Goal: Task Accomplishment & Management: Complete application form

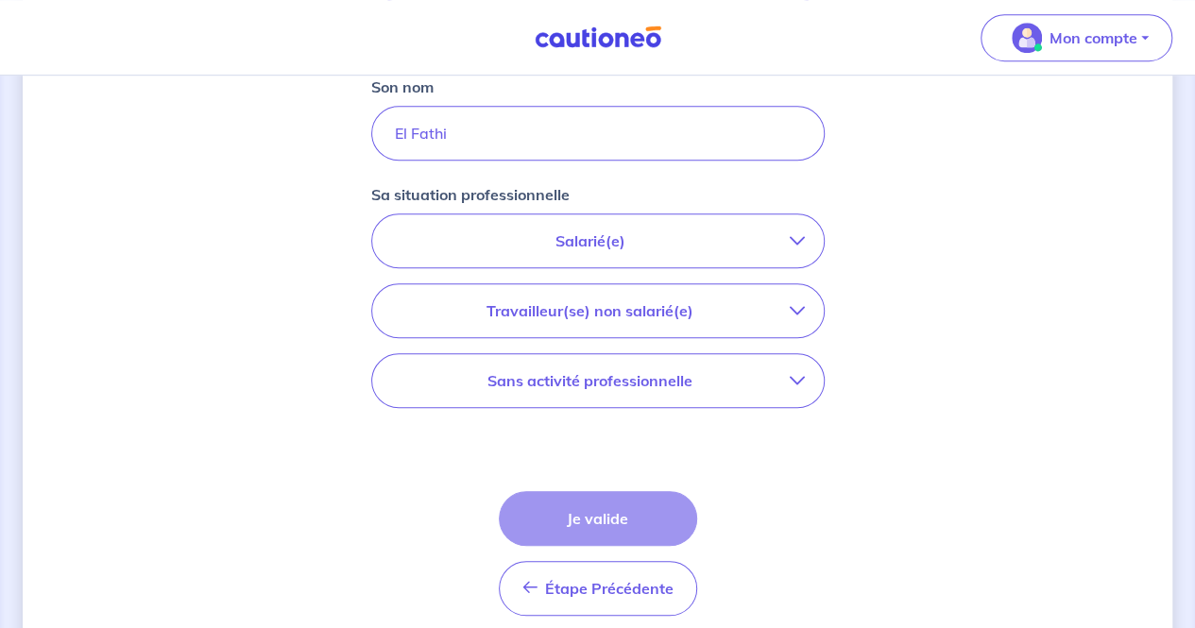
click at [574, 246] on p "Salarié(e)" at bounding box center [590, 240] width 399 height 23
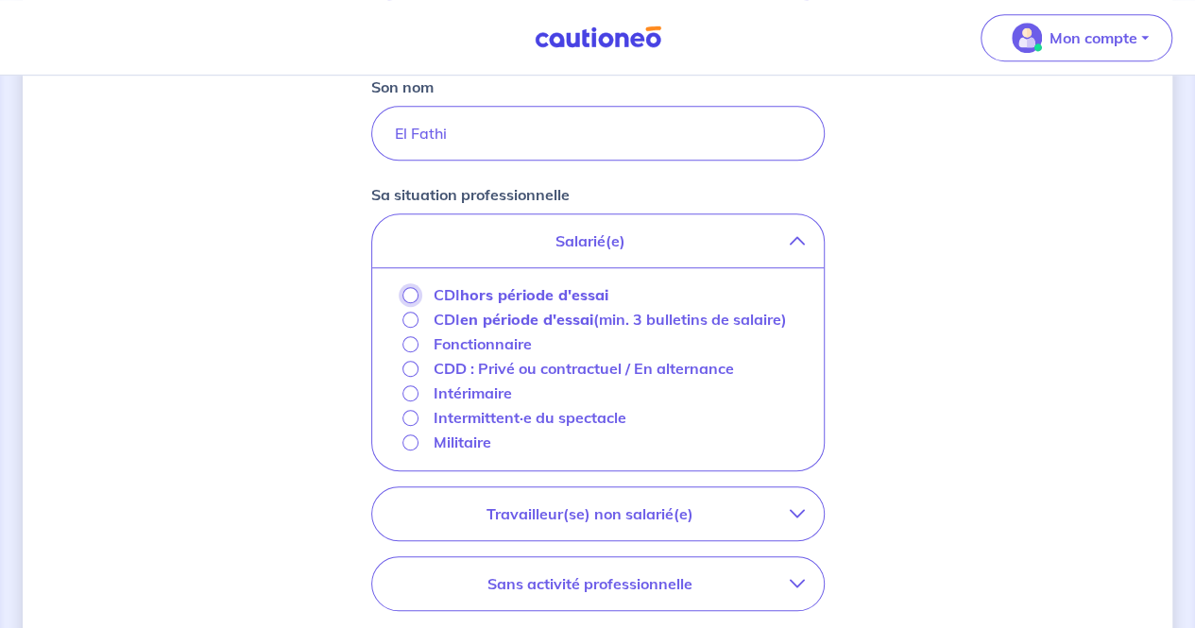
click at [406, 290] on input "CDI hors période d'essai" at bounding box center [410, 295] width 16 height 16
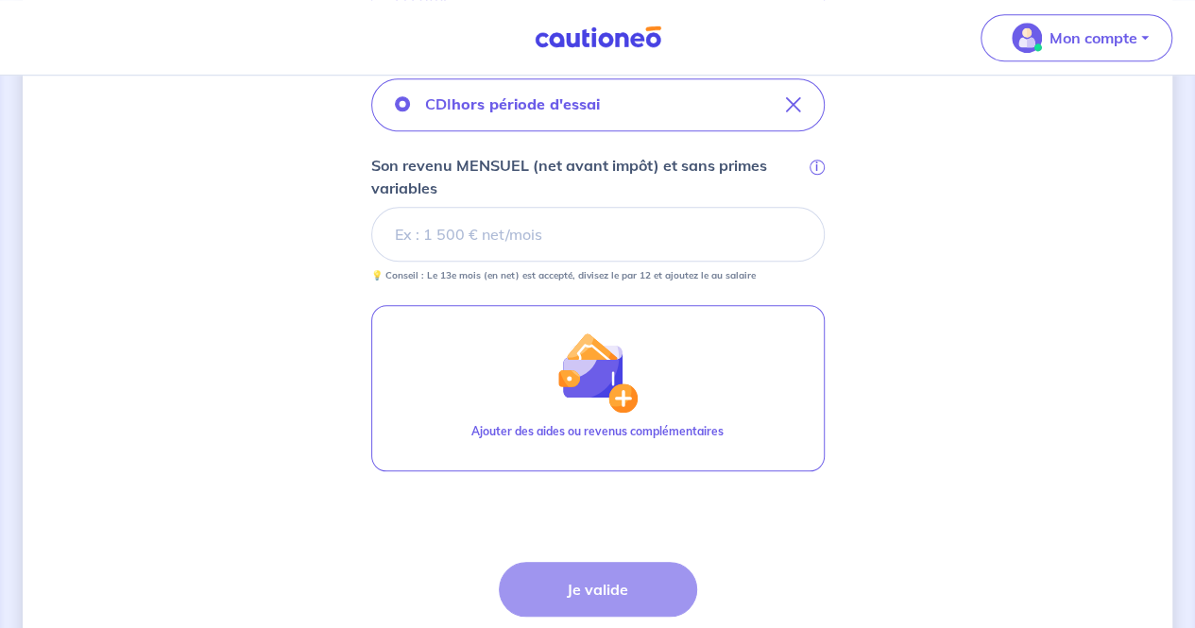
scroll to position [750, 0]
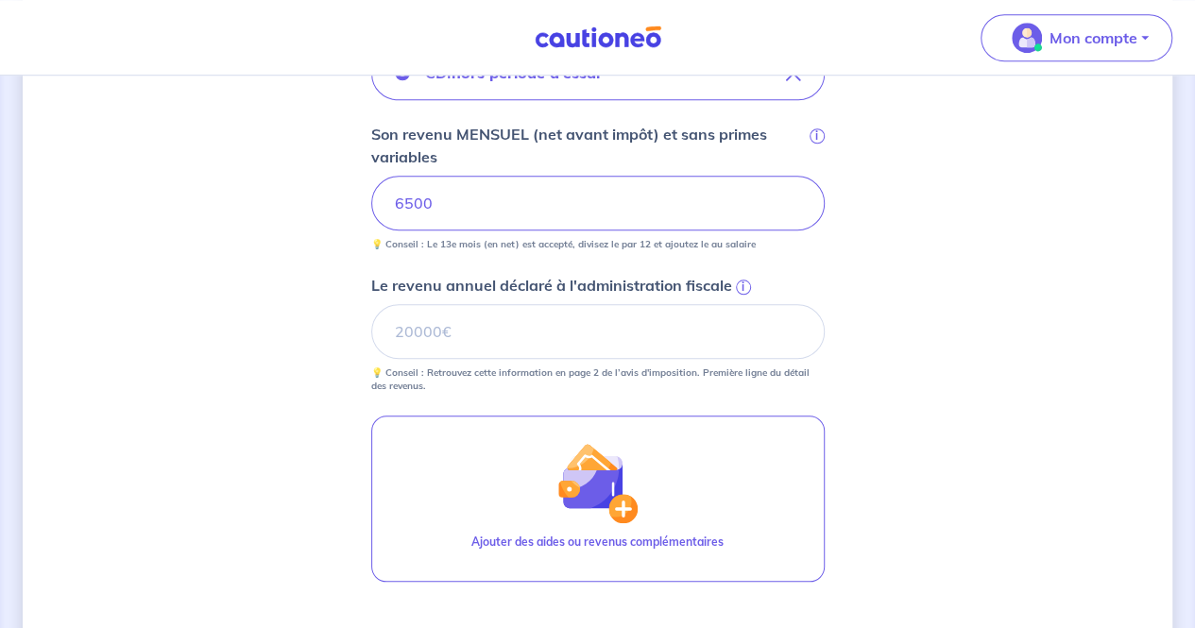
click at [561, 203] on input "6500" at bounding box center [597, 203] width 453 height 55
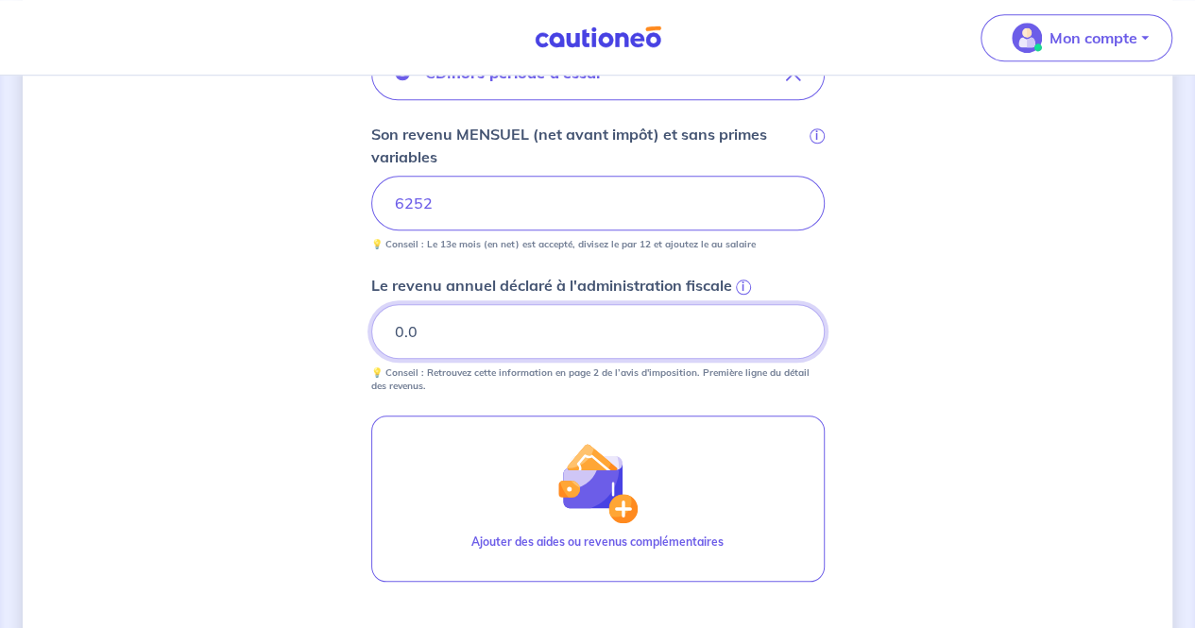
type input "0"
paste input "78826"
type input "78826"
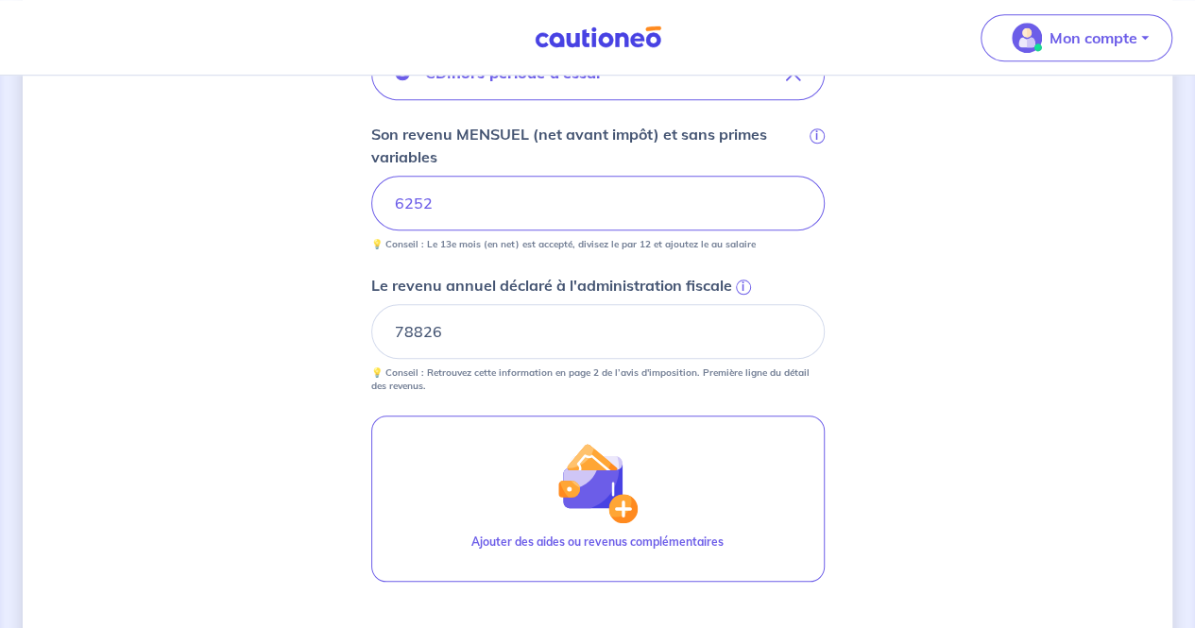
click at [740, 280] on span "i" at bounding box center [743, 287] width 15 height 15
click at [740, 304] on input "78826" at bounding box center [597, 331] width 453 height 55
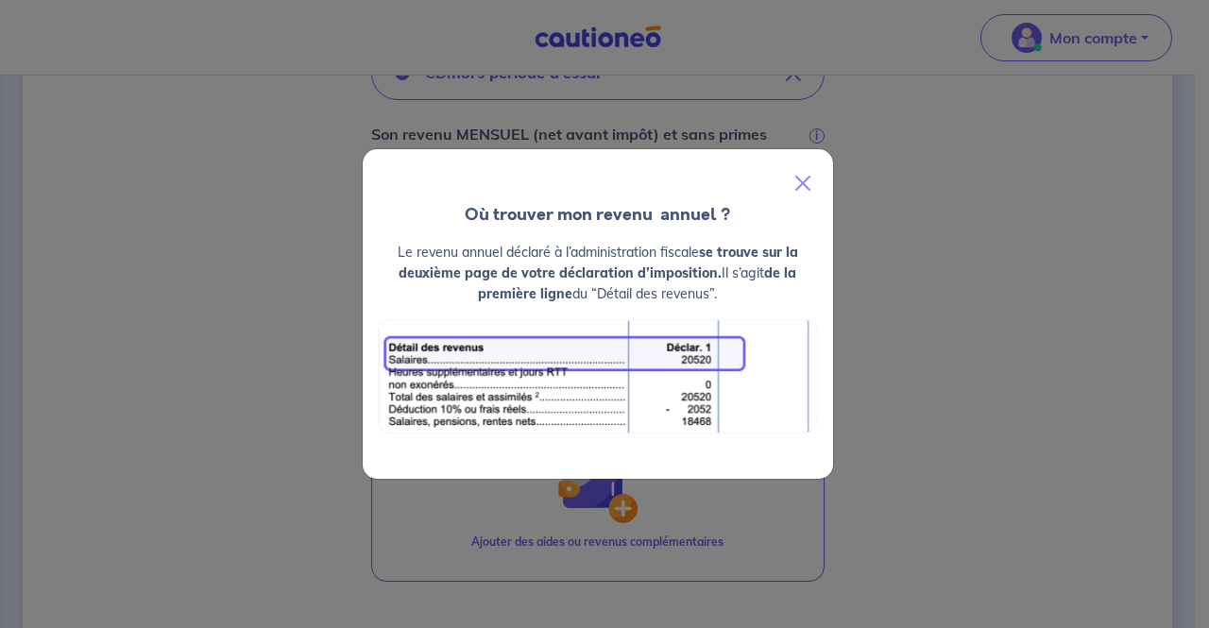
click at [172, 358] on div "Où trouver mon revenu  annuel ? Le revenu annuel déclaré à l’administration fis…" at bounding box center [604, 314] width 1209 height 628
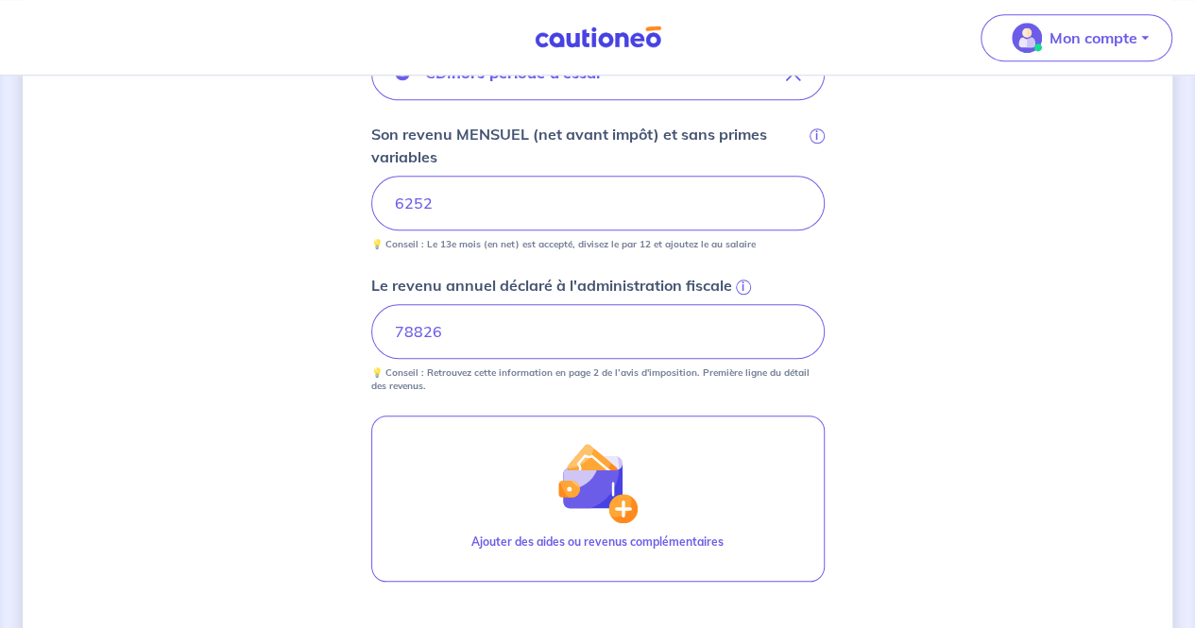
scroll to position [1005, 0]
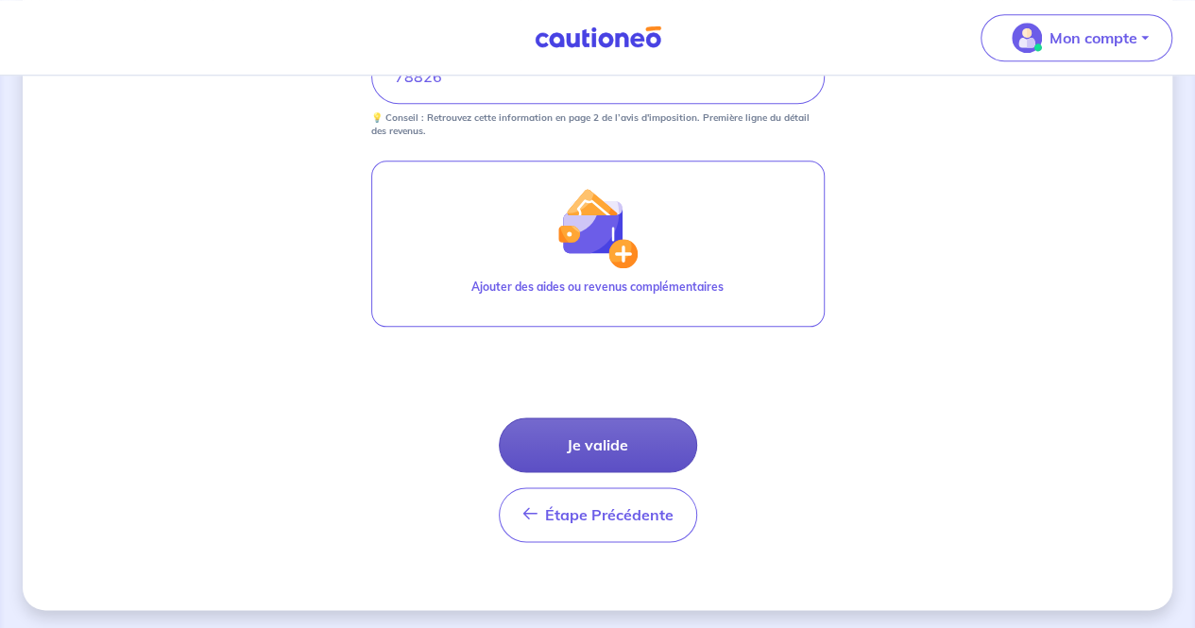
click at [586, 433] on button "Je valide" at bounding box center [598, 444] width 198 height 55
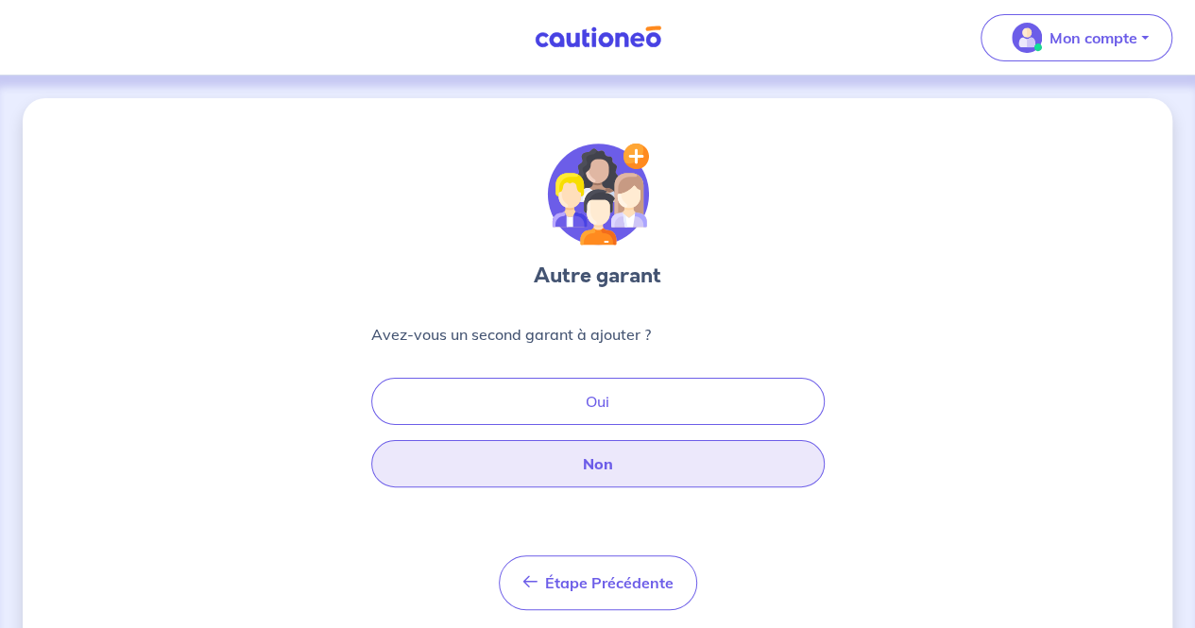
click at [584, 469] on button "Non" at bounding box center [597, 463] width 453 height 47
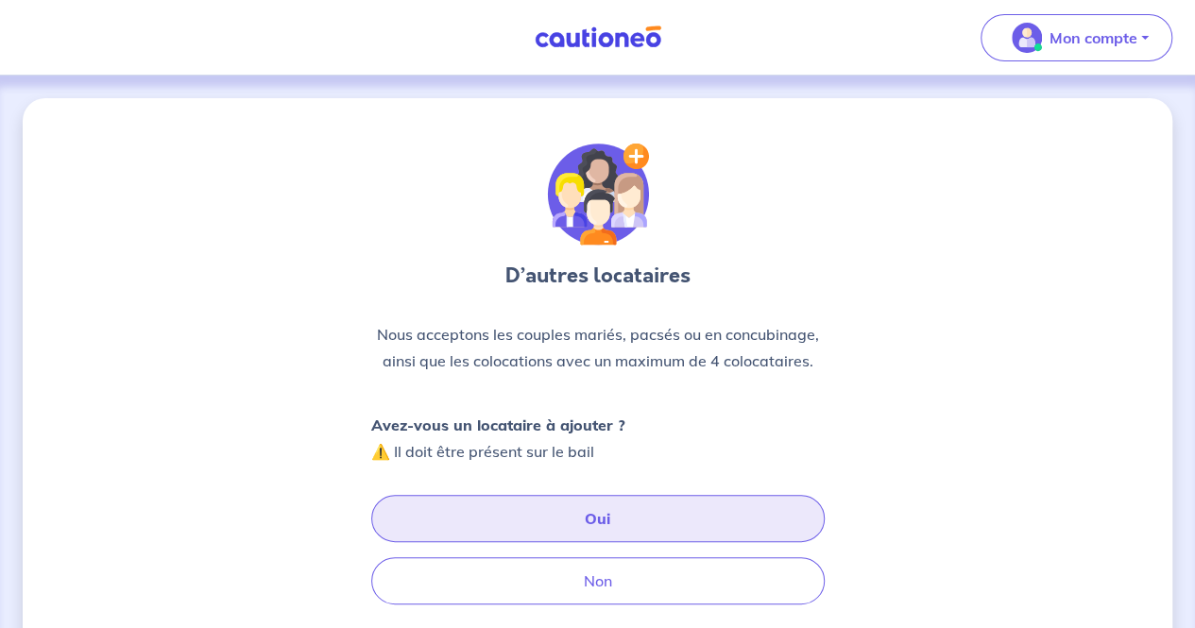
click at [577, 522] on button "Oui" at bounding box center [597, 518] width 453 height 47
click at [614, 503] on button "Oui" at bounding box center [597, 518] width 453 height 47
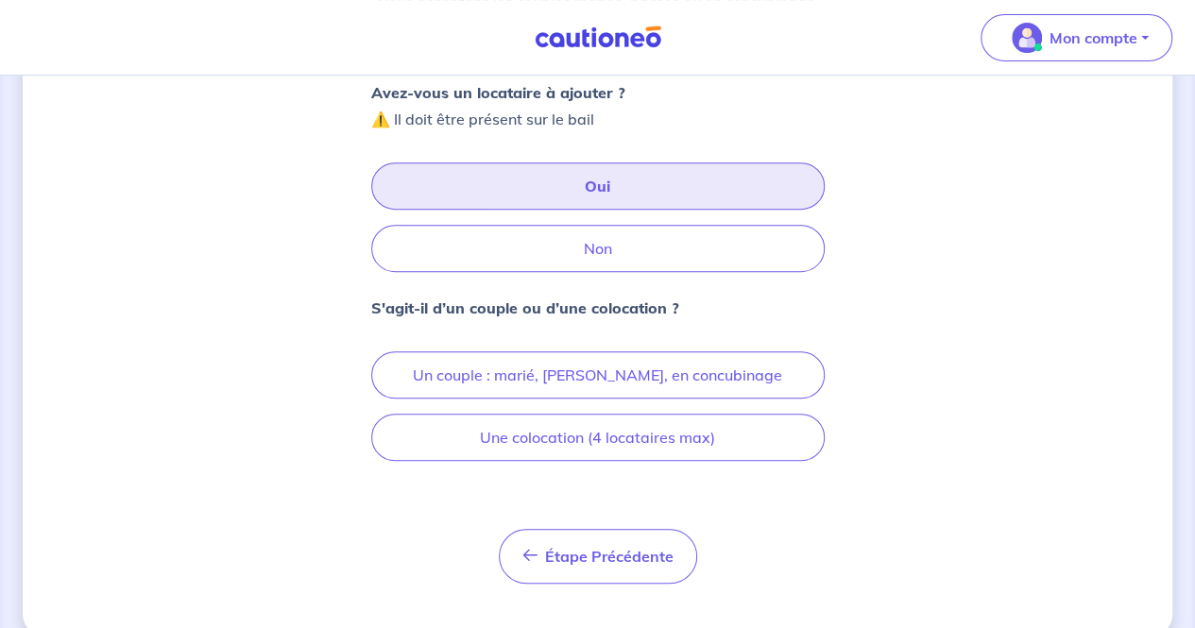
scroll to position [343, 0]
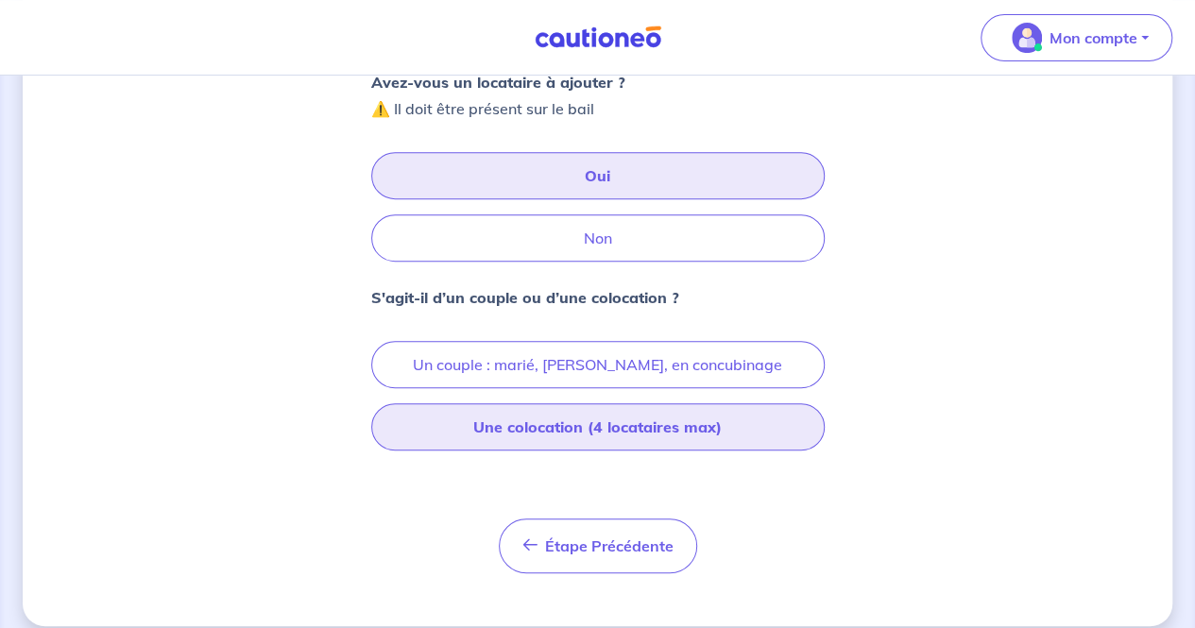
click at [493, 426] on button "Une colocation (4 locataires max)" at bounding box center [597, 426] width 453 height 47
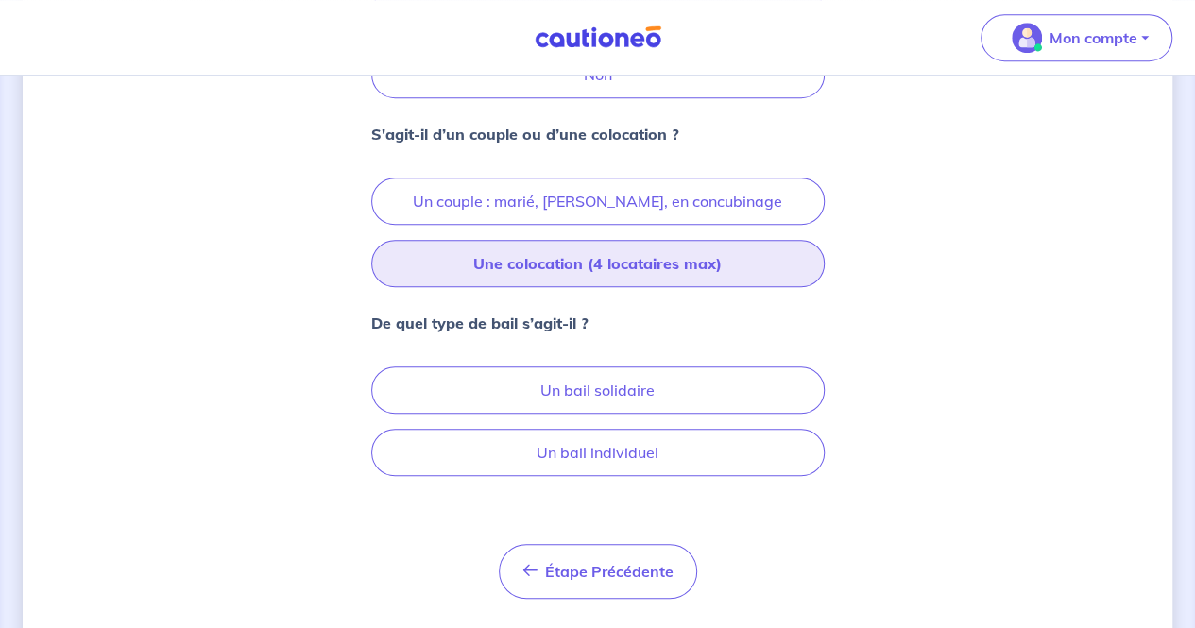
scroll to position [546, 0]
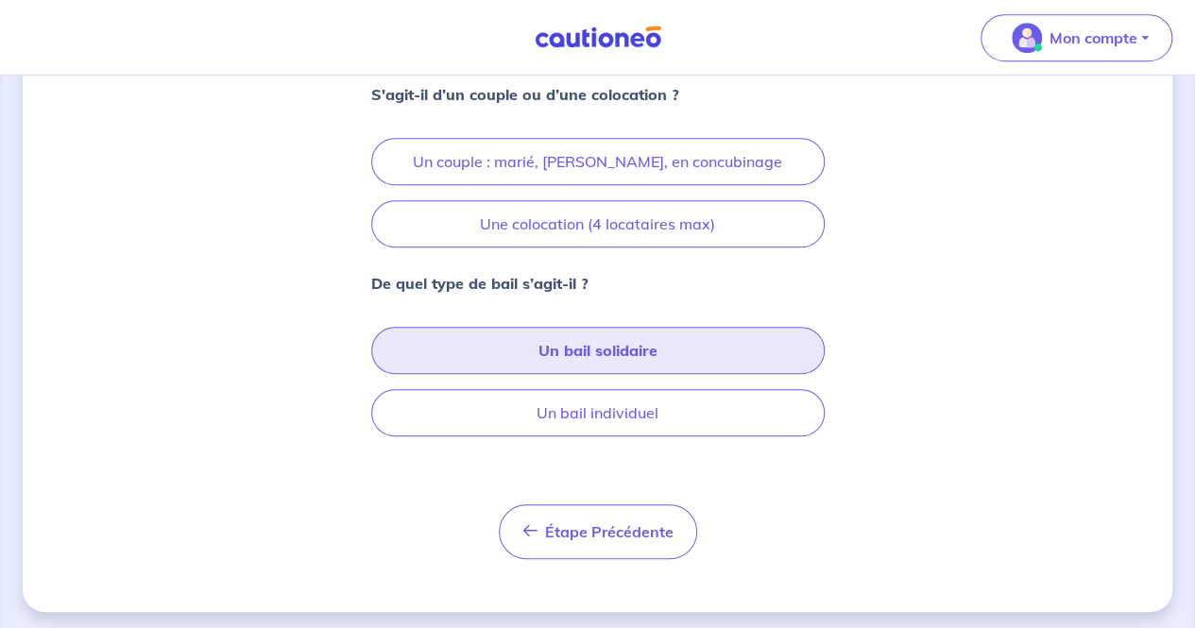
click at [615, 348] on button "Un bail solidaire" at bounding box center [597, 350] width 453 height 47
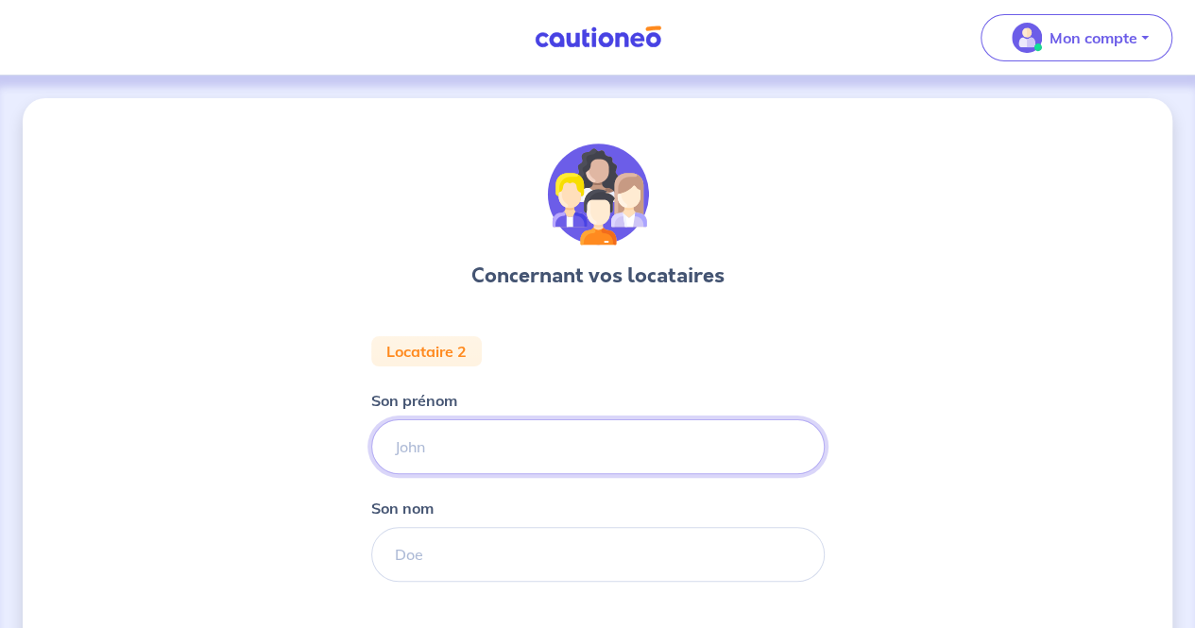
click at [437, 450] on input "Son prénom" at bounding box center [597, 446] width 453 height 55
type input "[PERSON_NAME]"
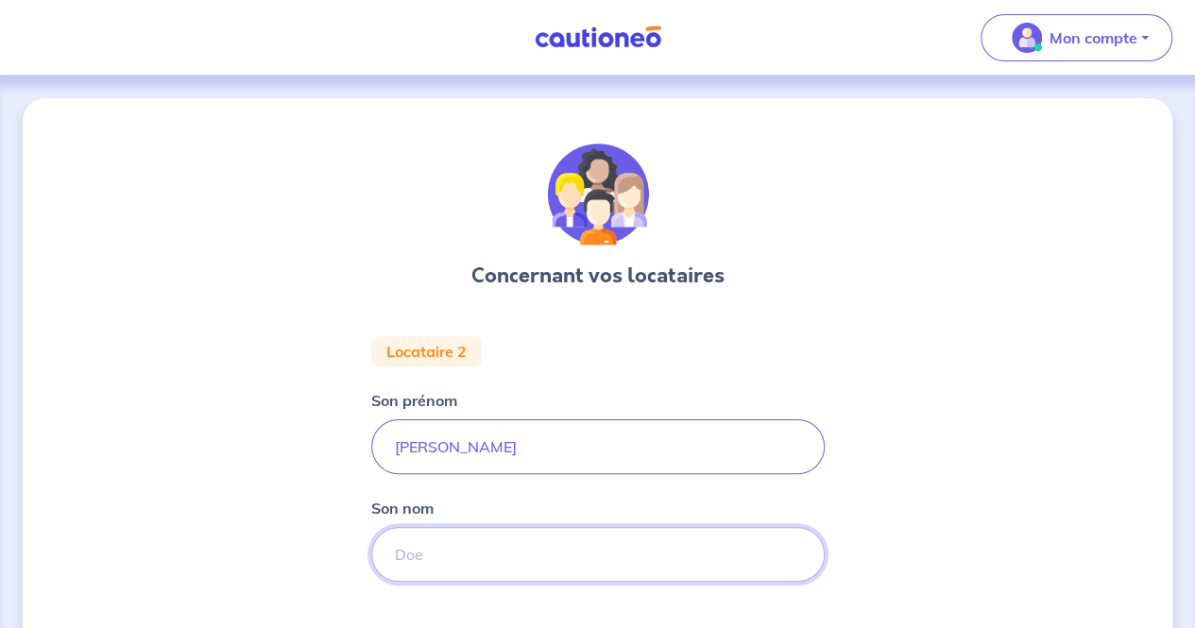
click at [467, 543] on input "Son nom" at bounding box center [597, 554] width 453 height 55
paste input "MIMOUNI"
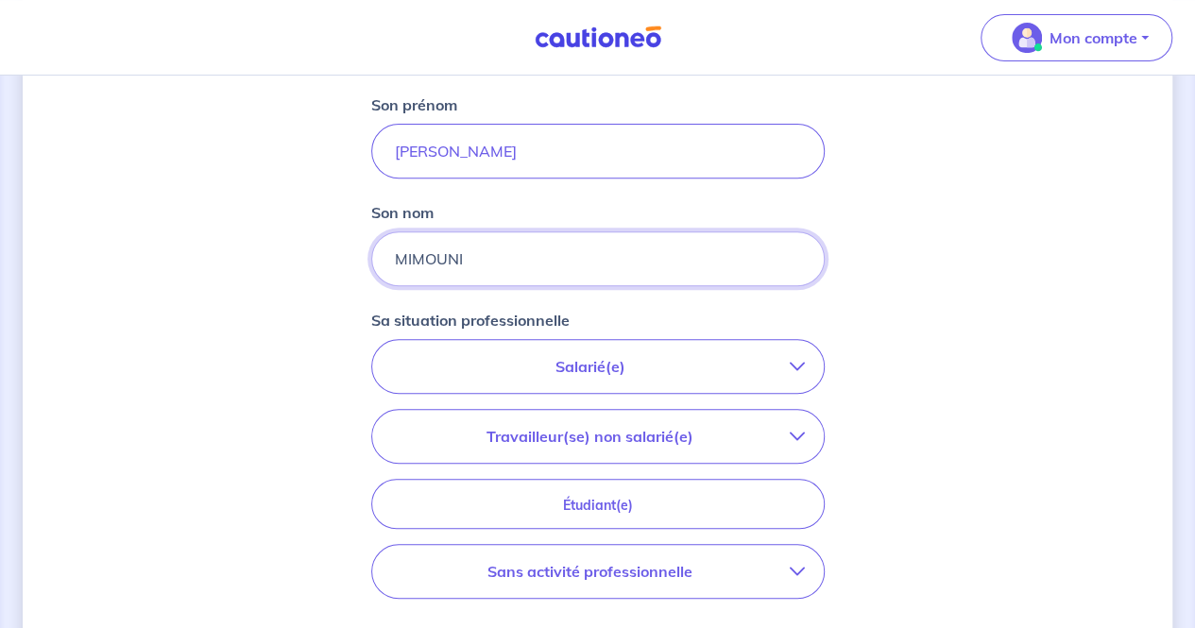
scroll to position [299, 0]
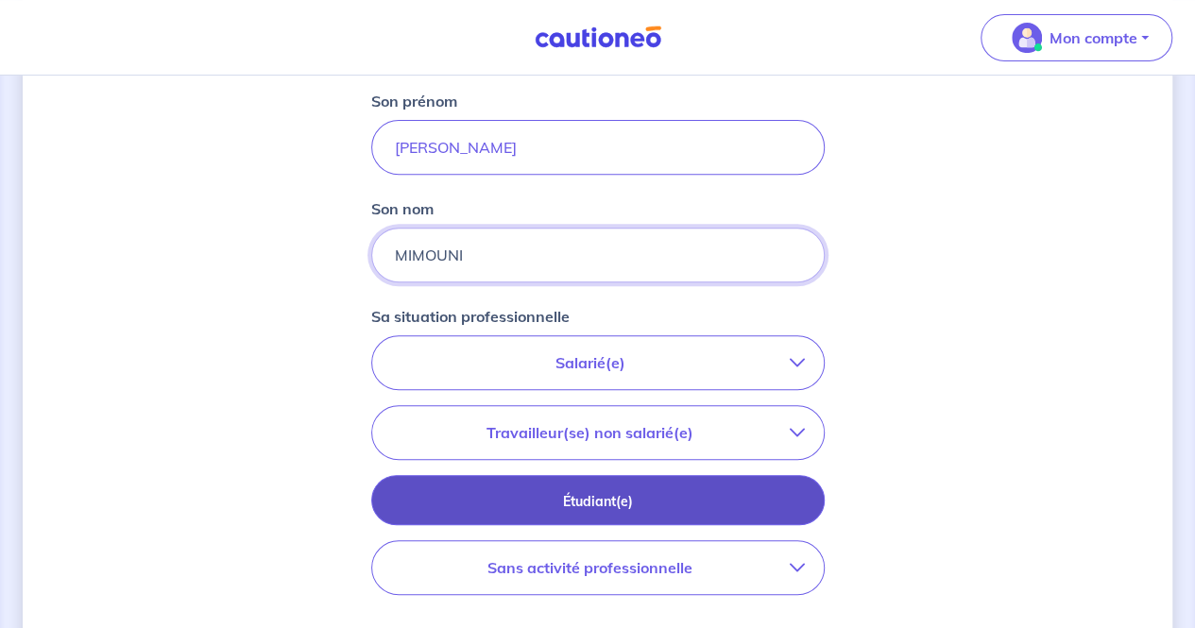
type input "MIMOUNI"
click at [576, 501] on p "Étudiant(e)" at bounding box center [598, 501] width 406 height 21
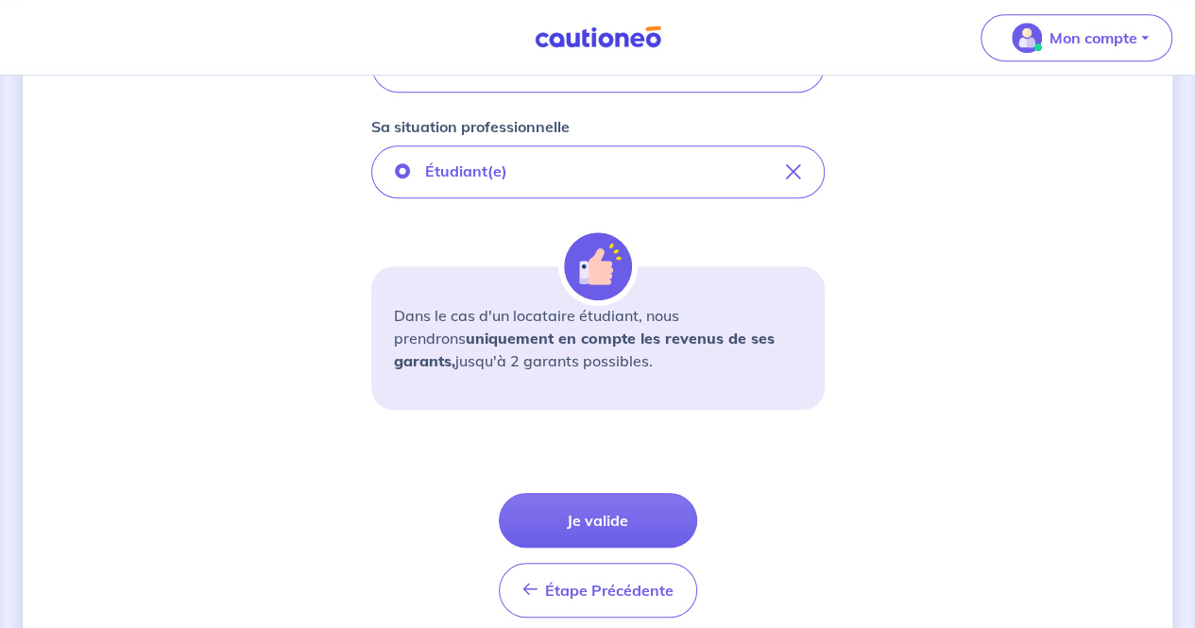
scroll to position [567, 0]
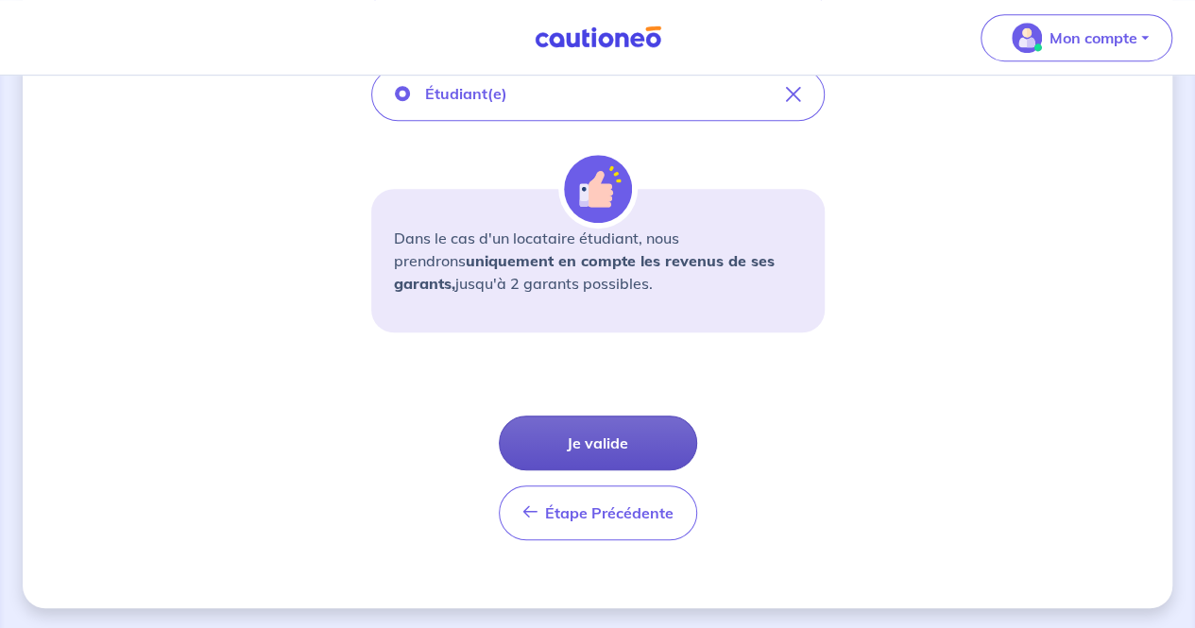
click at [597, 440] on button "Je valide" at bounding box center [598, 443] width 198 height 55
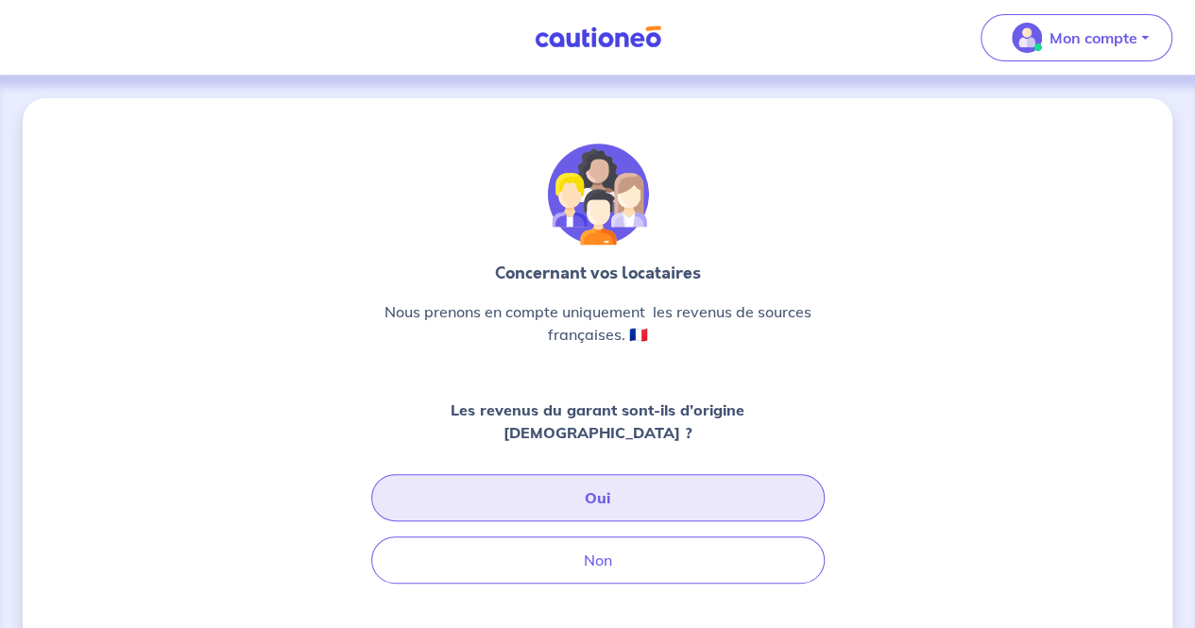
click at [620, 475] on button "Oui" at bounding box center [597, 497] width 453 height 47
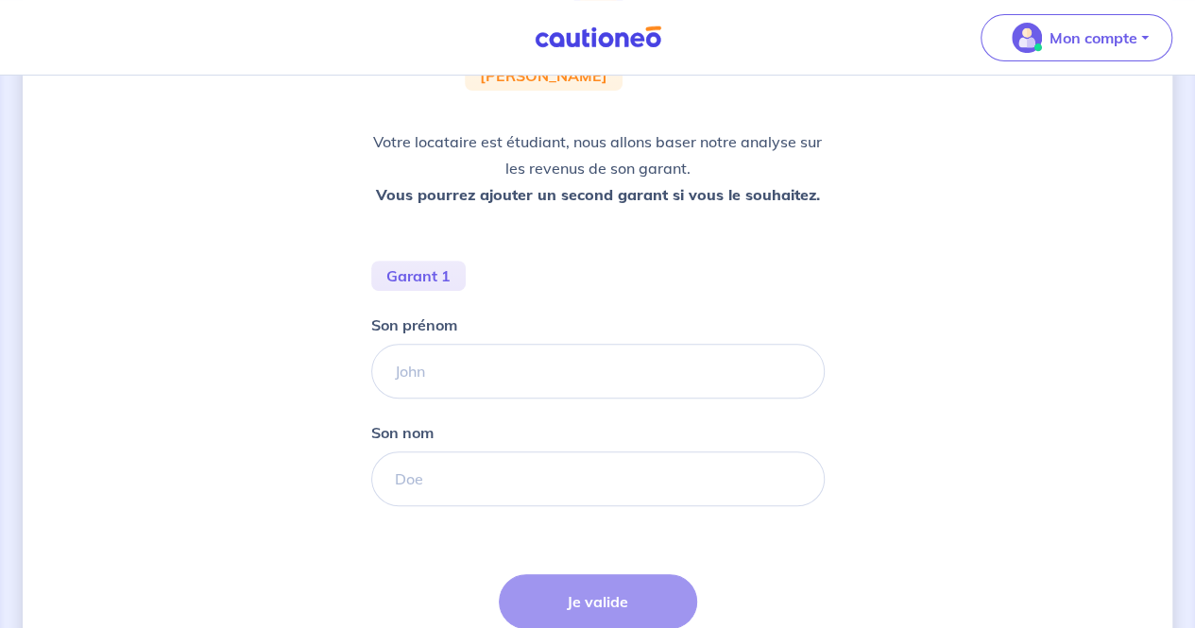
scroll to position [242, 0]
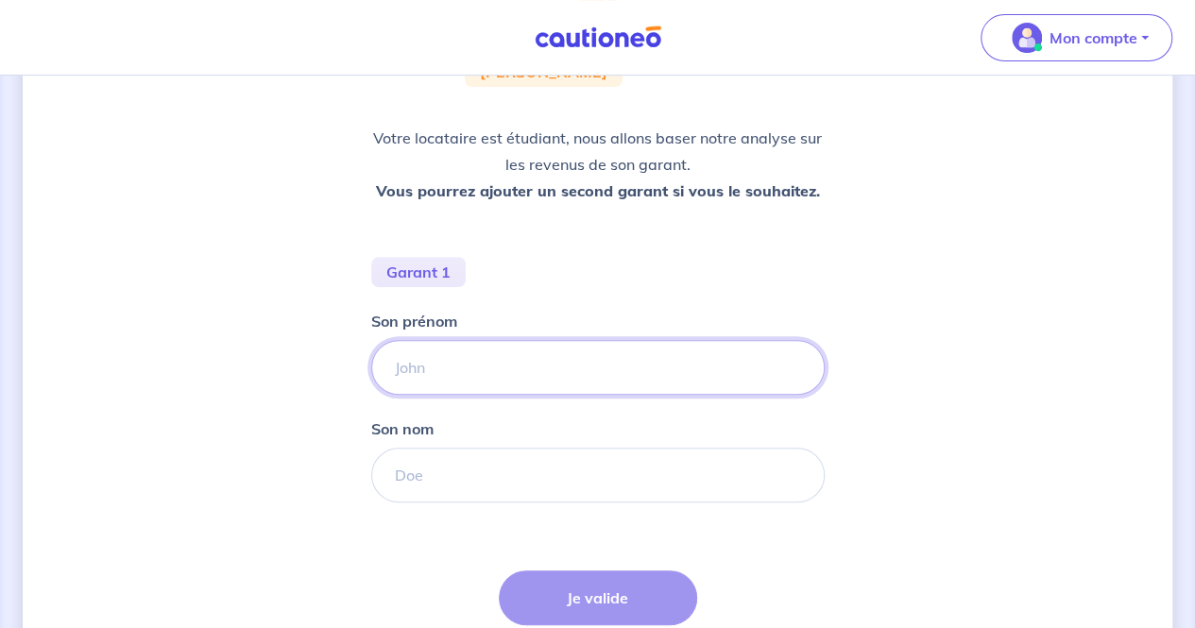
click at [523, 380] on input "Son prénom" at bounding box center [597, 367] width 453 height 55
type input "[PERSON_NAME]"
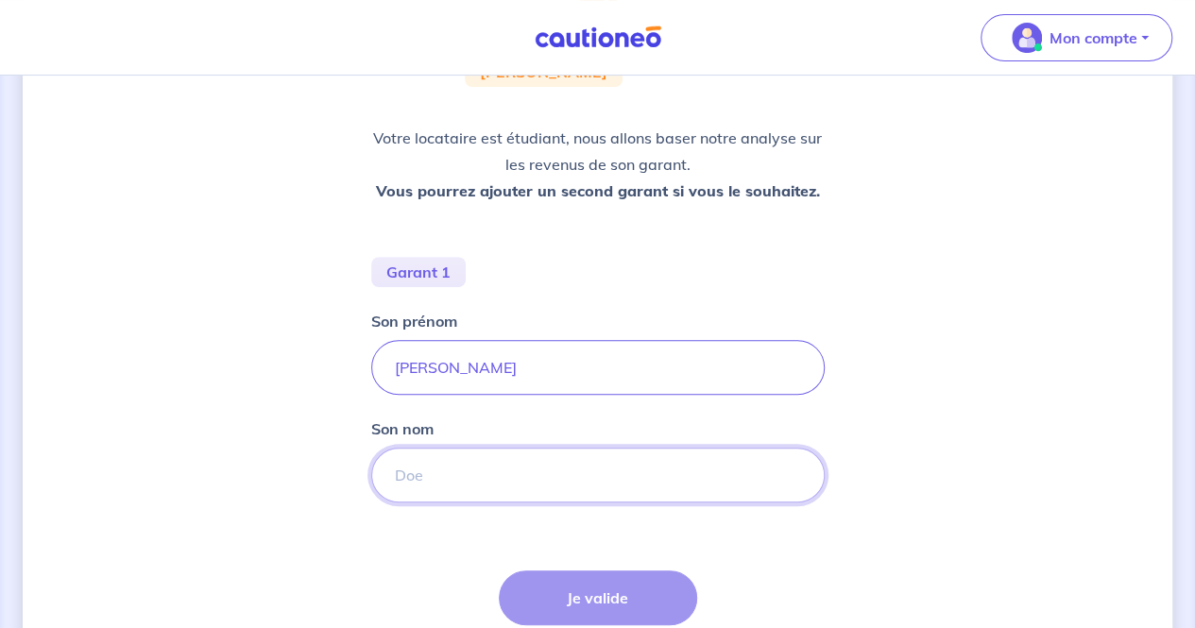
click at [464, 470] on input "Son nom" at bounding box center [597, 475] width 453 height 55
type input "El Fathi"
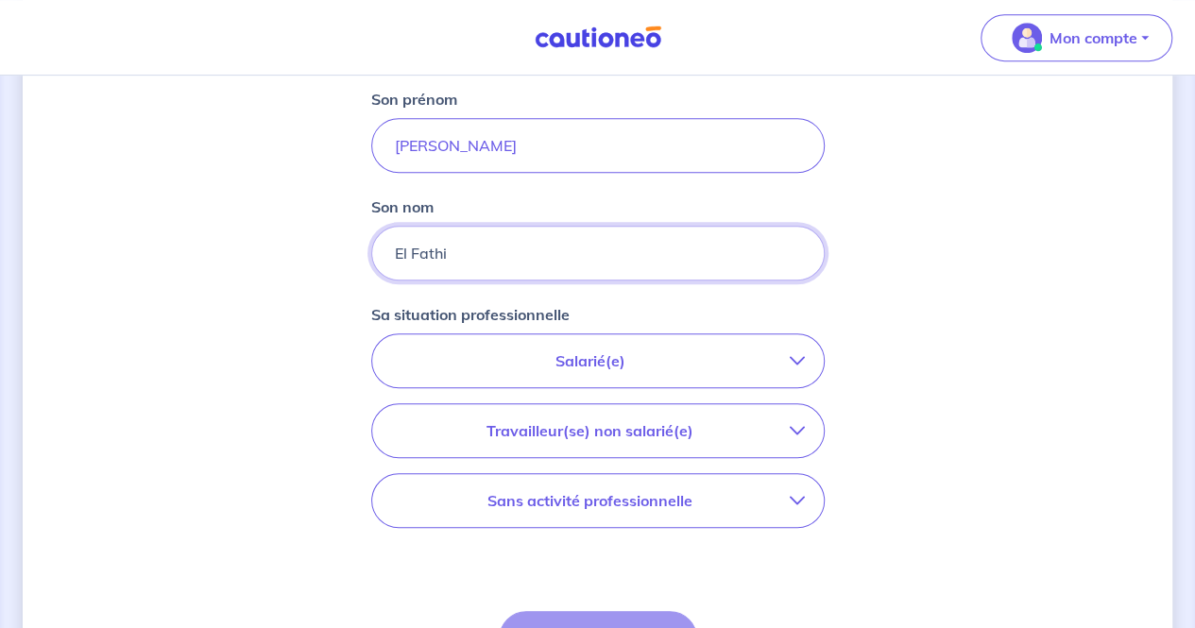
scroll to position [487, 0]
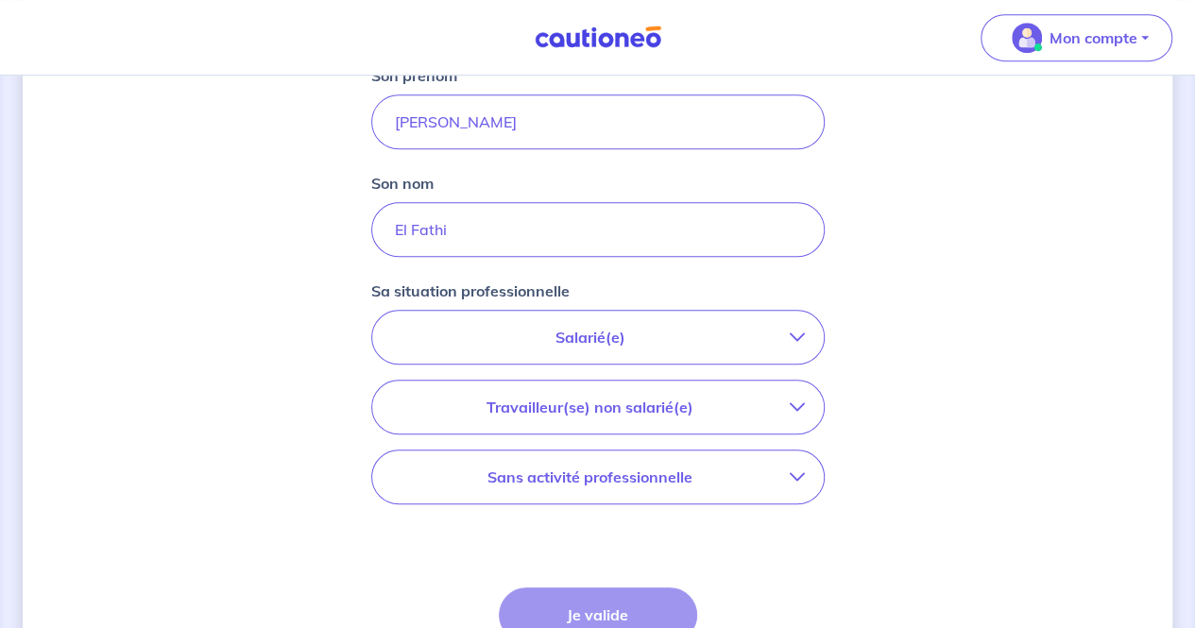
click at [676, 339] on p "Salarié(e)" at bounding box center [590, 337] width 399 height 23
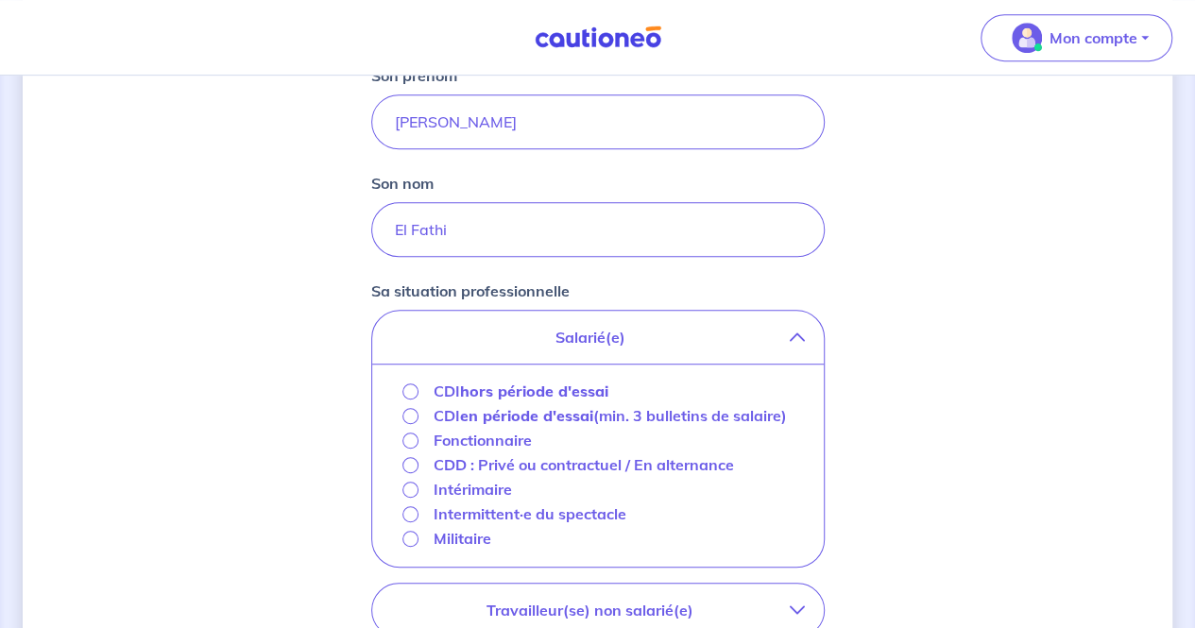
click at [559, 389] on strong "hors période d'essai" at bounding box center [534, 391] width 148 height 19
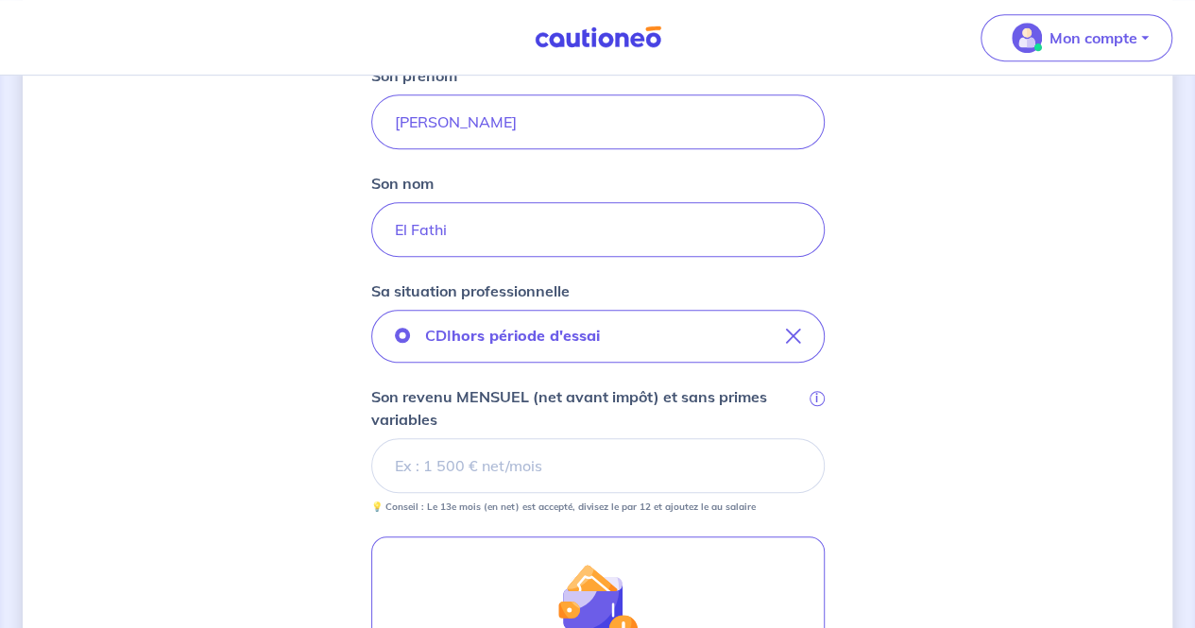
click at [558, 460] on input "Son revenu MENSUEL (net avant impôt) et sans primes variables i" at bounding box center [597, 465] width 453 height 55
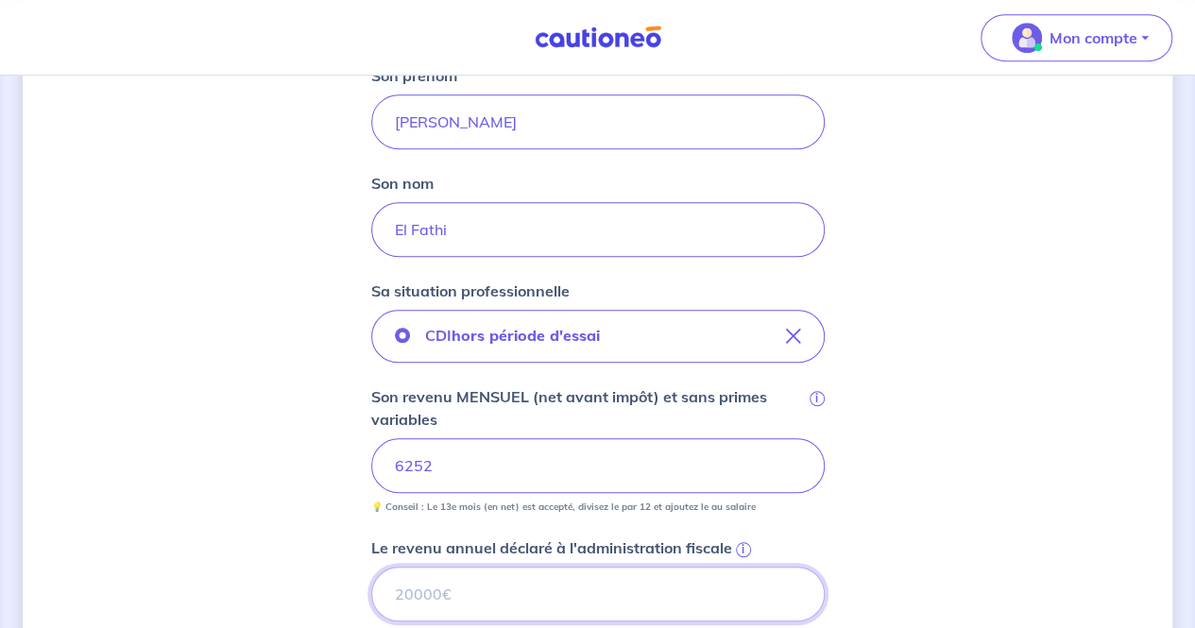
paste input "78826"
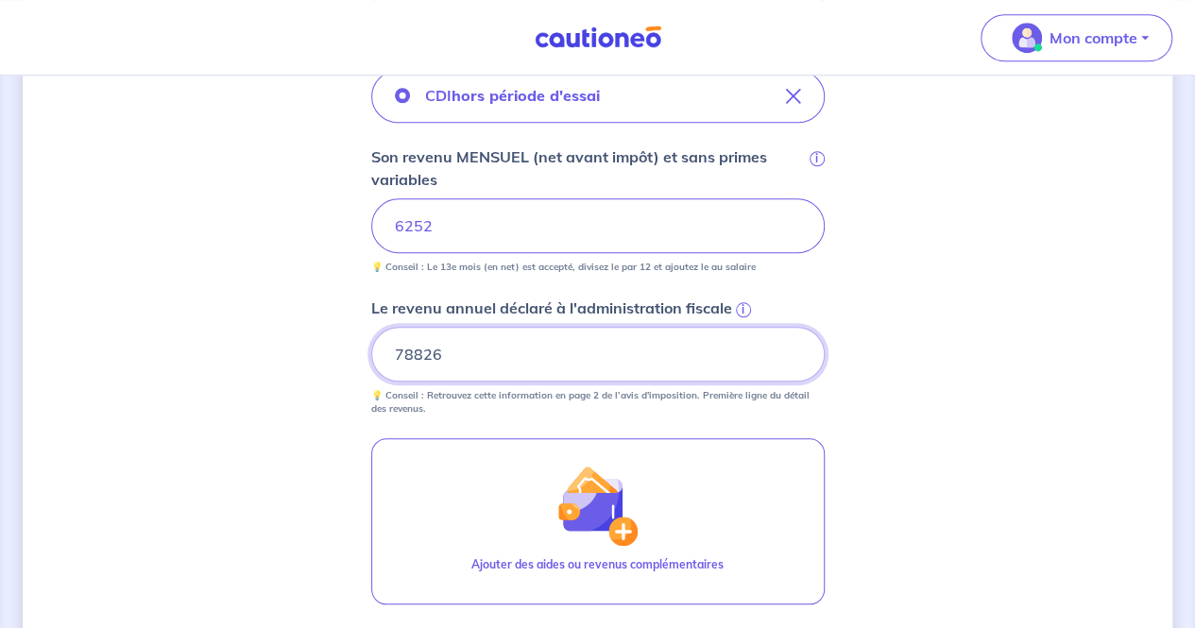
scroll to position [1005, 0]
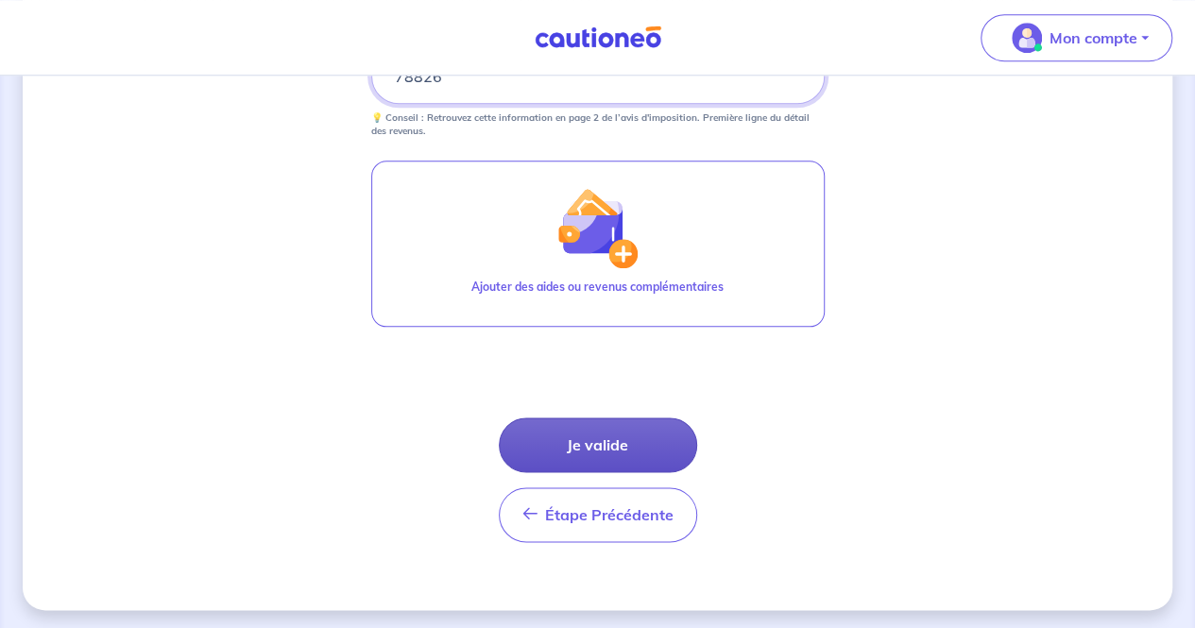
type input "78826"
click at [571, 444] on button "Je valide" at bounding box center [598, 444] width 198 height 55
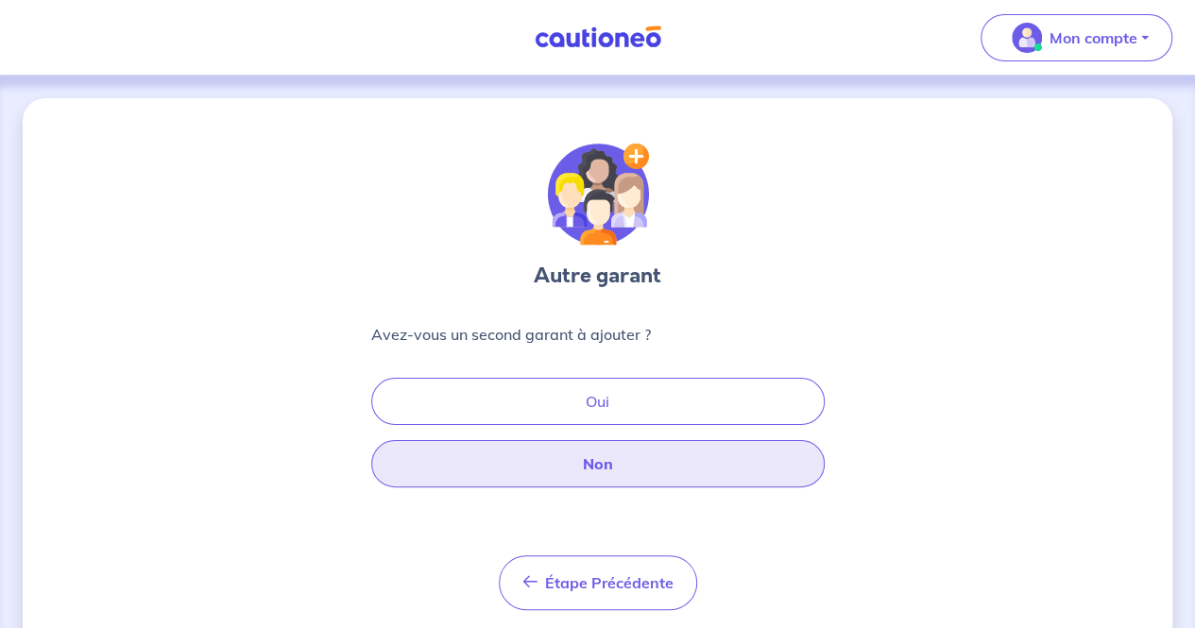
click at [616, 463] on button "Non" at bounding box center [597, 463] width 453 height 47
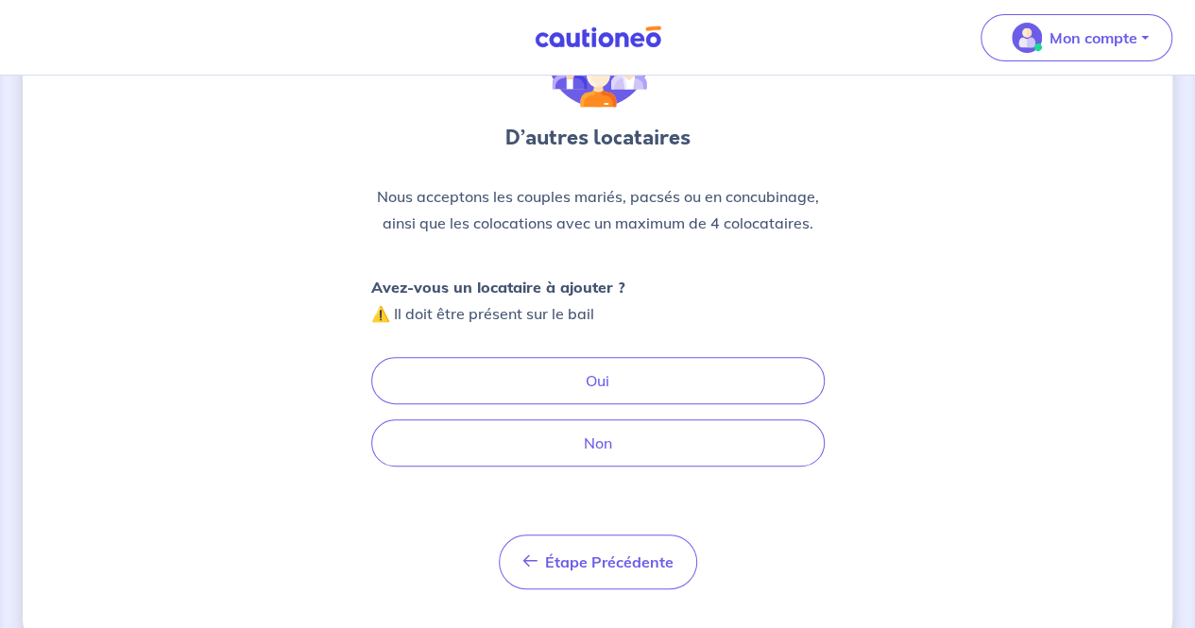
scroll to position [145, 0]
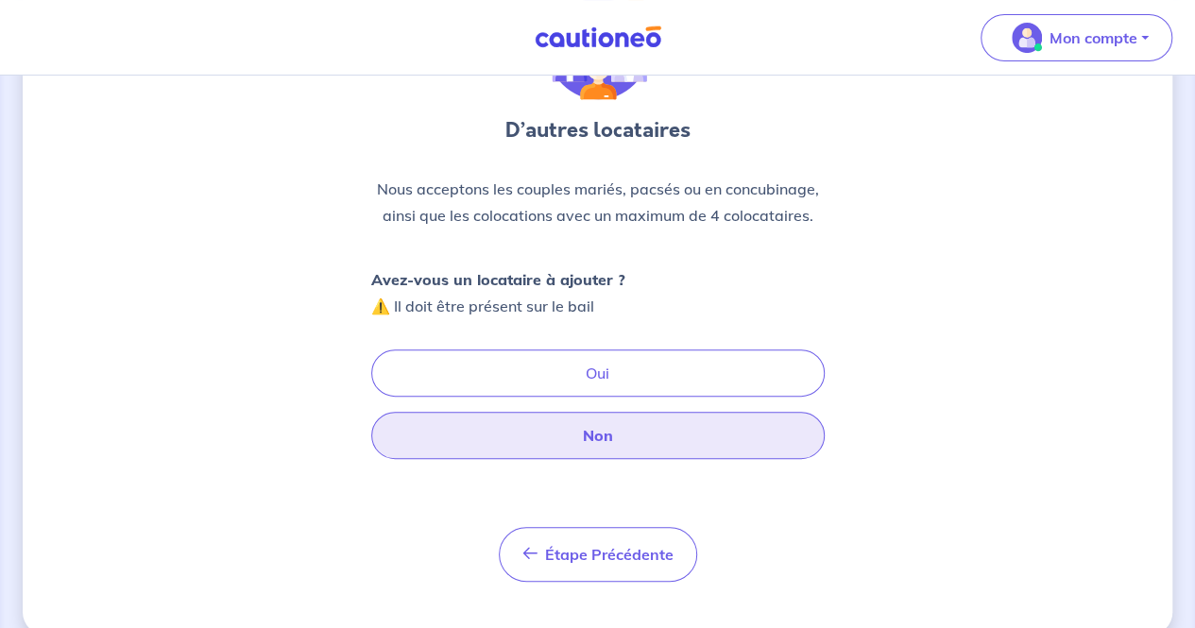
click at [620, 436] on button "Non" at bounding box center [597, 435] width 453 height 47
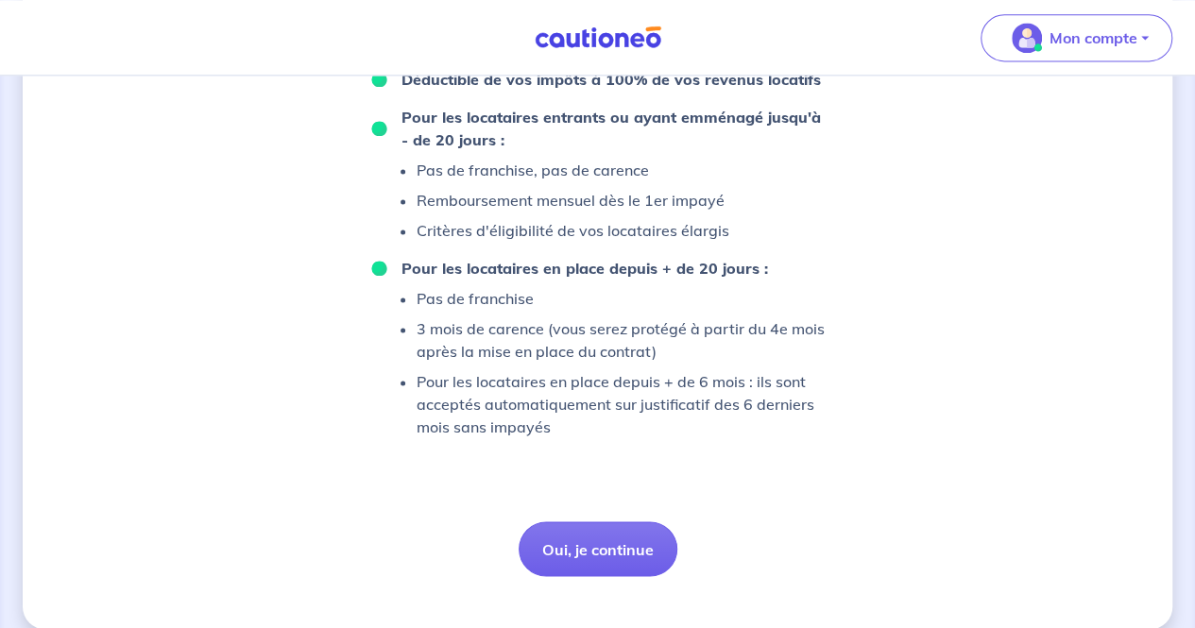
scroll to position [1331, 0]
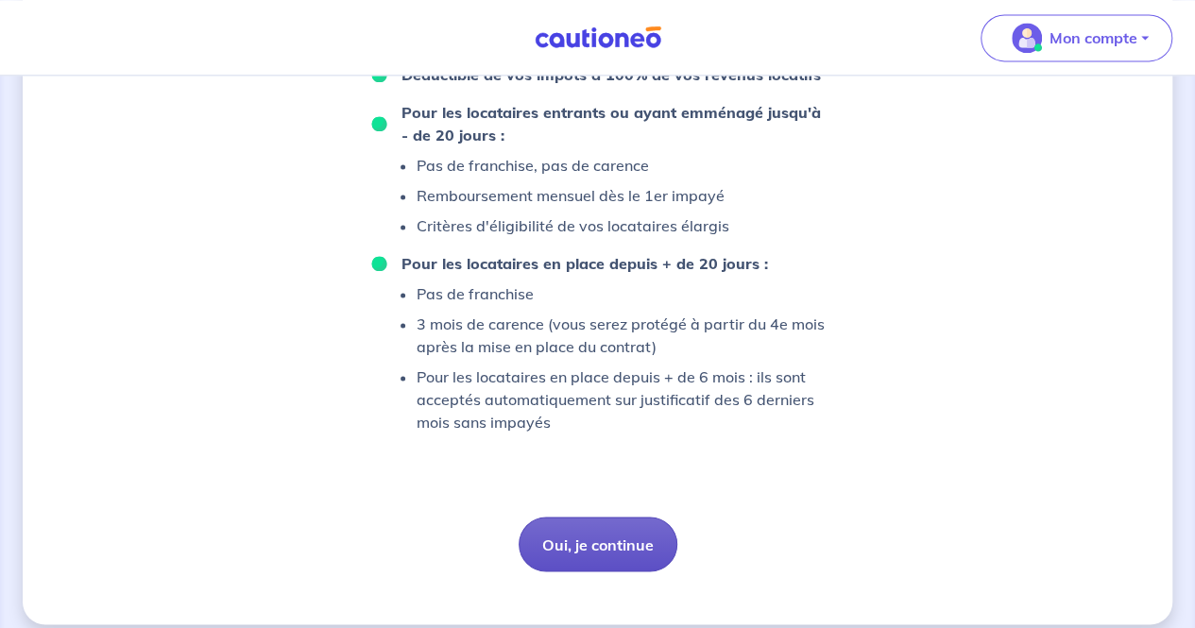
click at [536, 542] on button "Oui, je continue" at bounding box center [597, 544] width 159 height 55
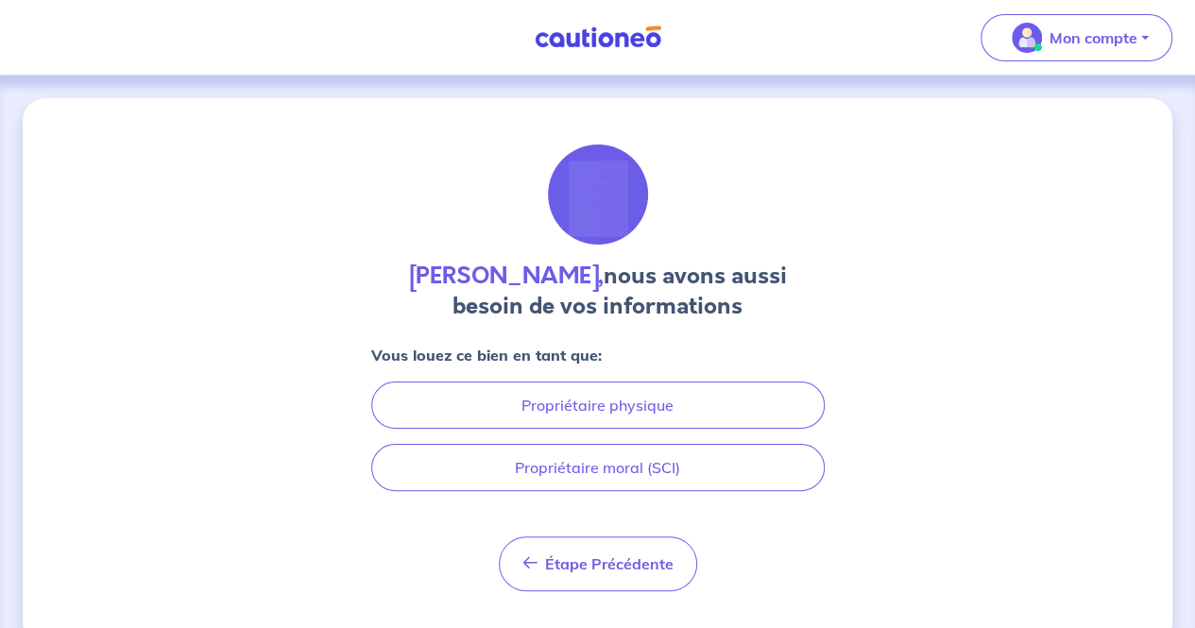
click at [562, 432] on div "Vous louez ce bien en tant que: Propriétaire physique Propriétaire moral (SCI)" at bounding box center [597, 417] width 453 height 147
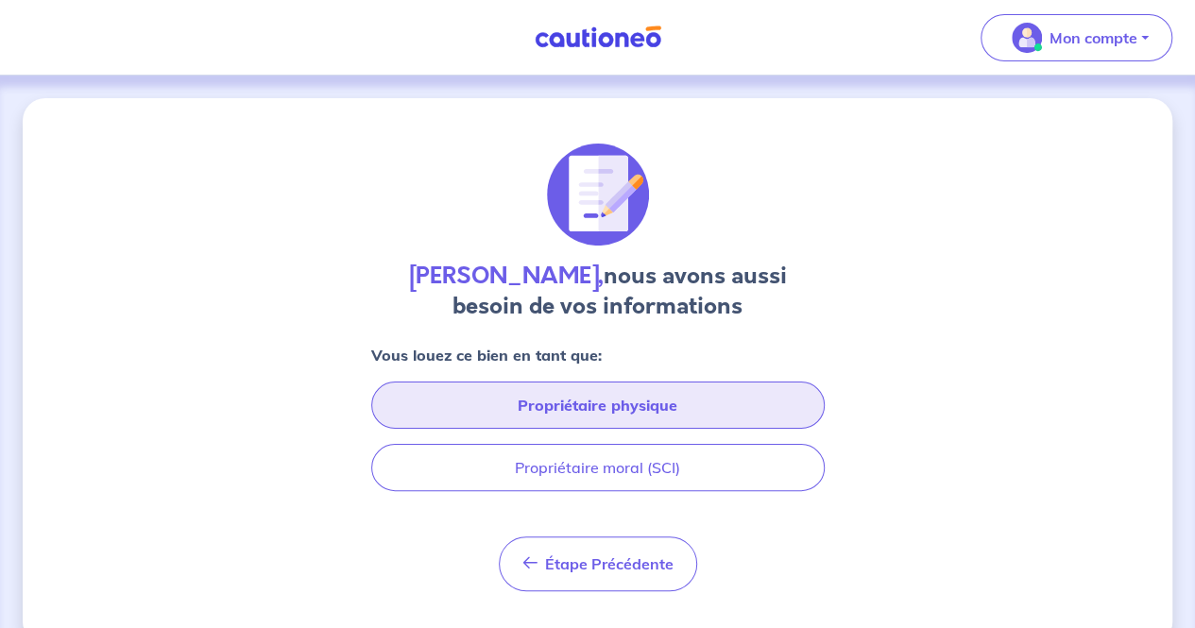
click at [561, 411] on button "Propriétaire physique" at bounding box center [597, 405] width 453 height 47
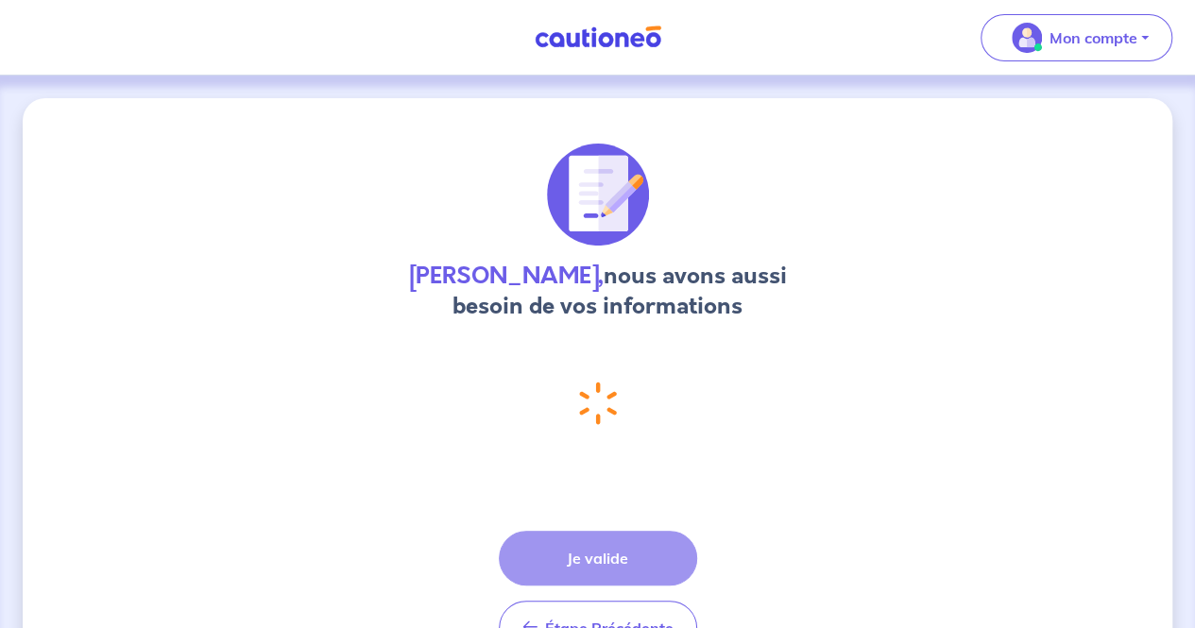
select select "FR"
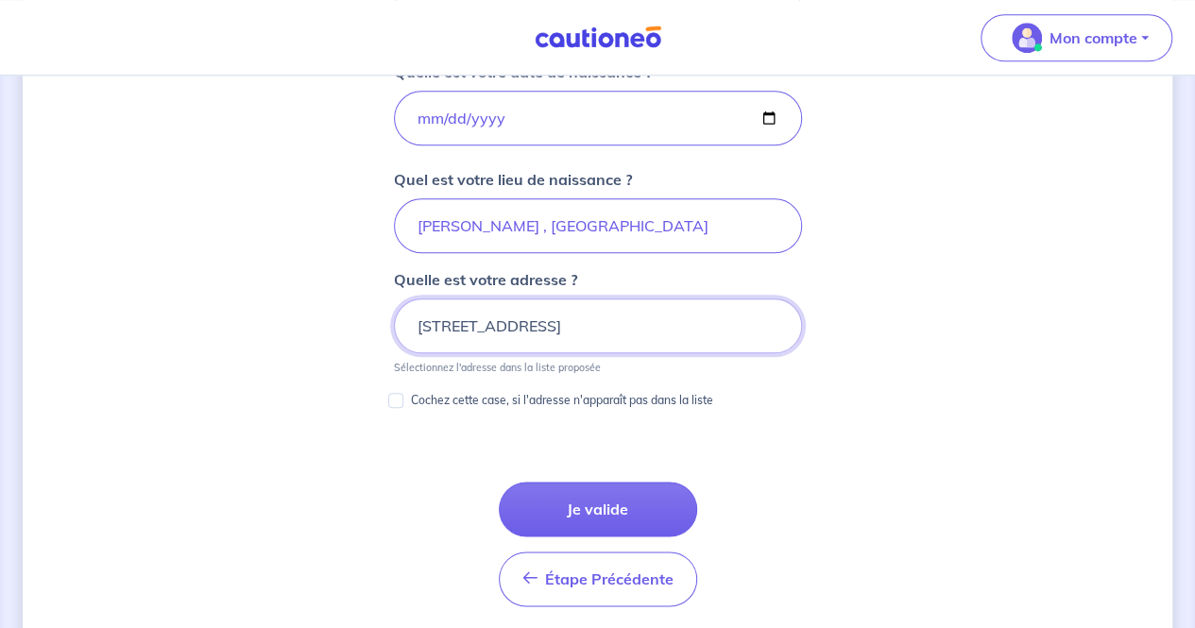
scroll to position [897, 0]
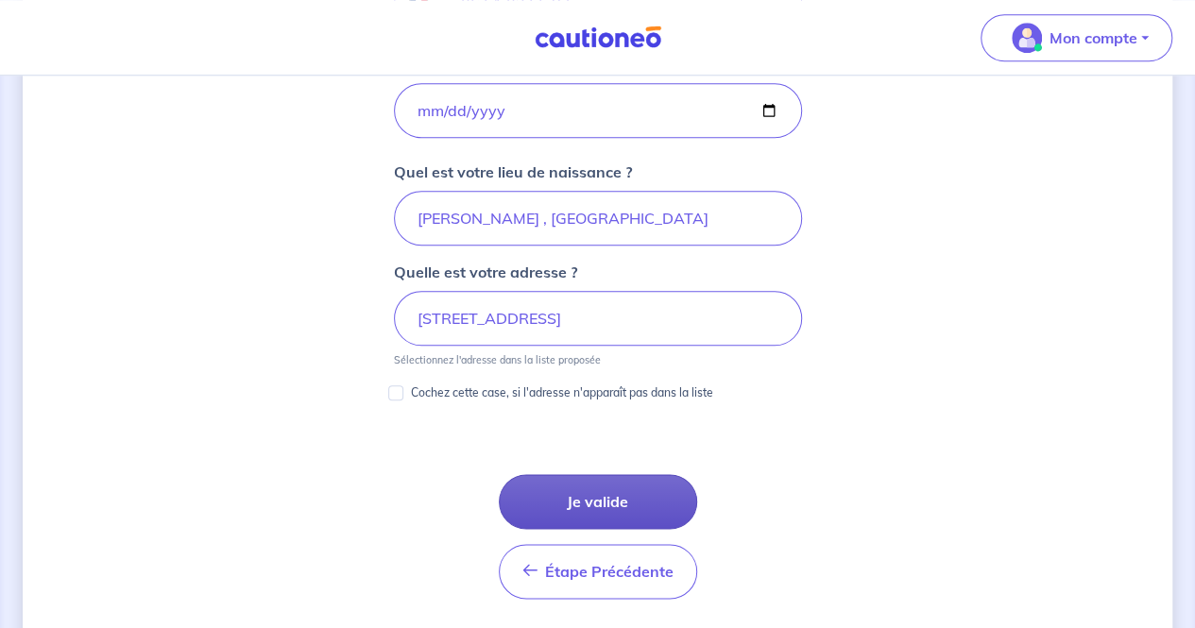
click at [563, 490] on button "Je valide" at bounding box center [598, 501] width 198 height 55
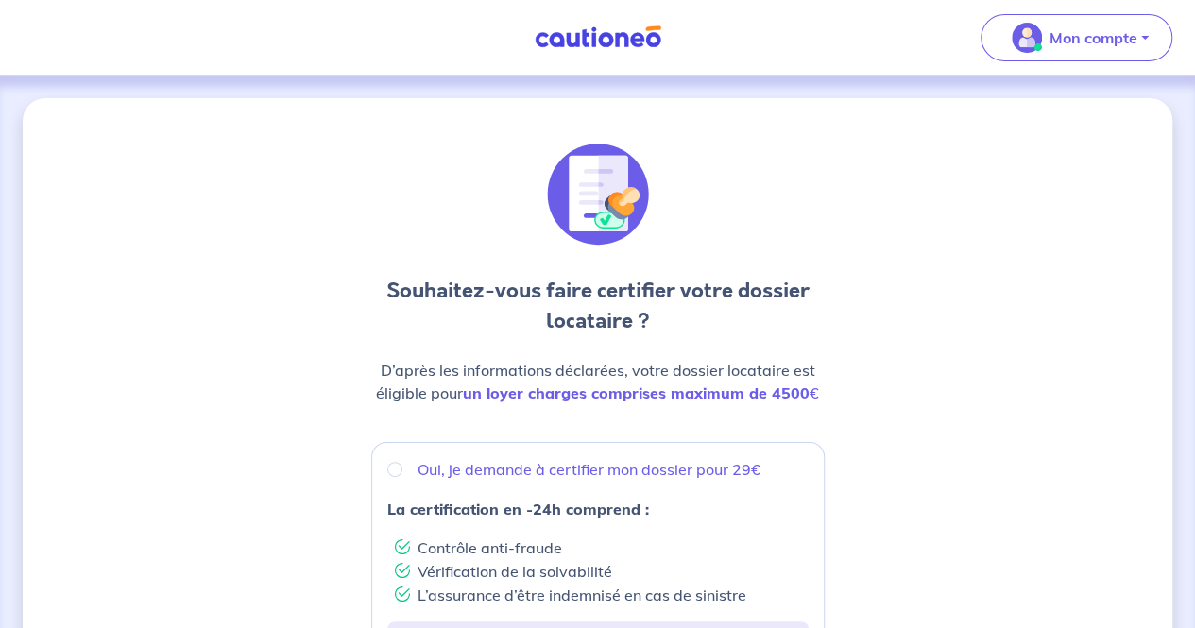
click at [411, 467] on div "Oui, je demande à certifier mon dossier pour 29€" at bounding box center [597, 469] width 421 height 23
radio input "true"
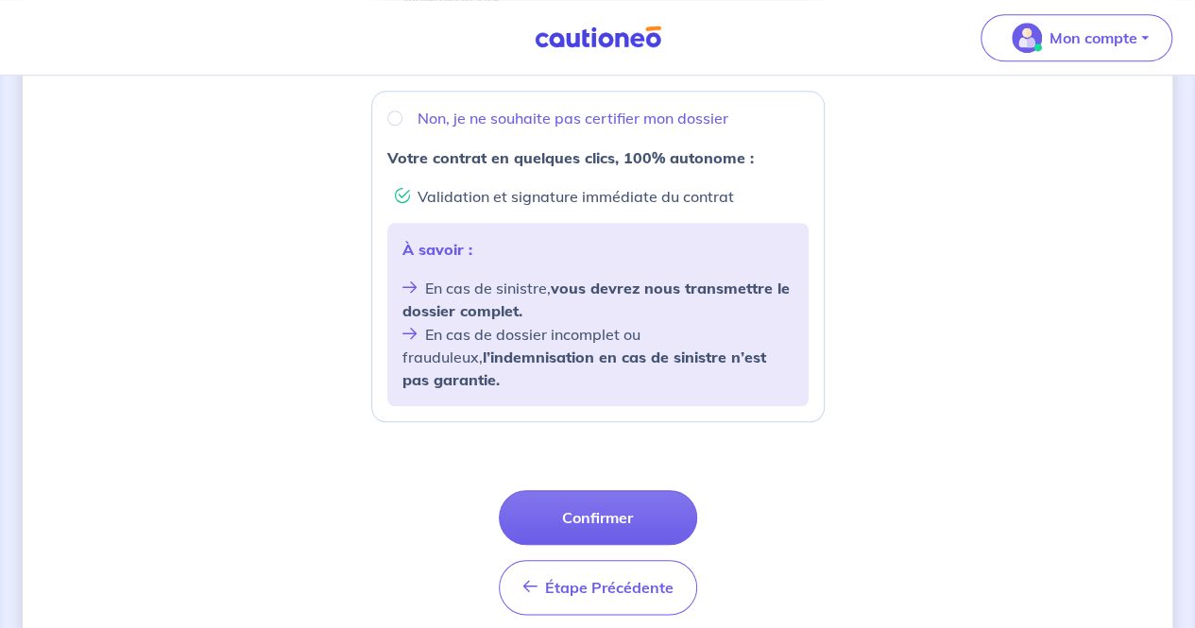
scroll to position [738, 0]
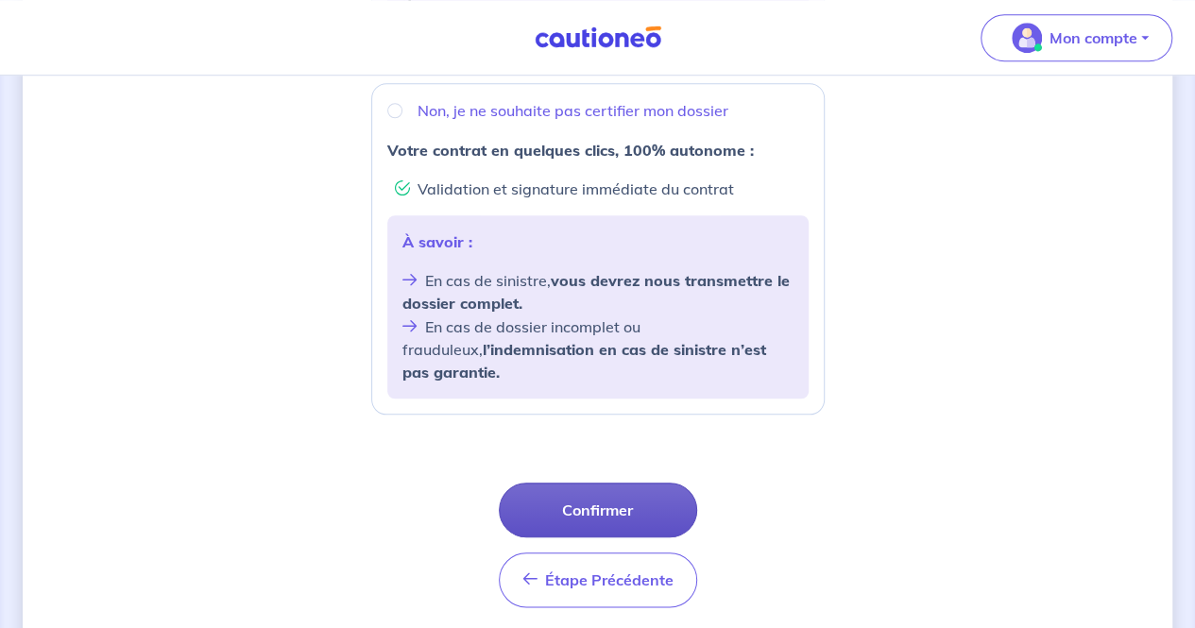
click at [650, 488] on button "Confirmer" at bounding box center [598, 510] width 198 height 55
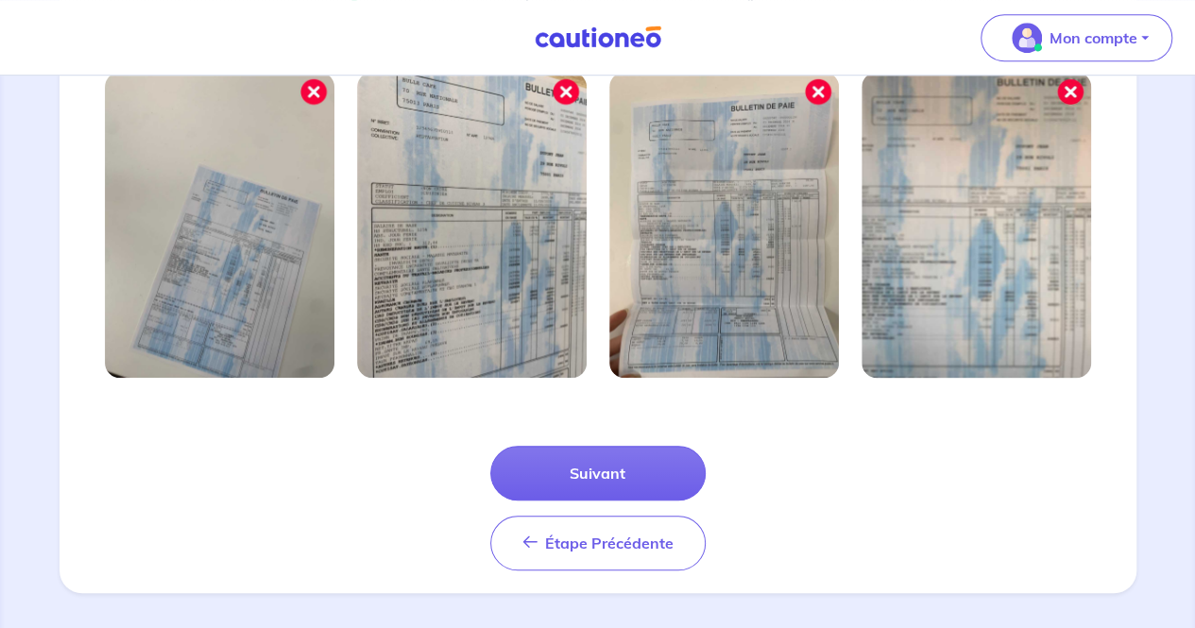
scroll to position [663, 0]
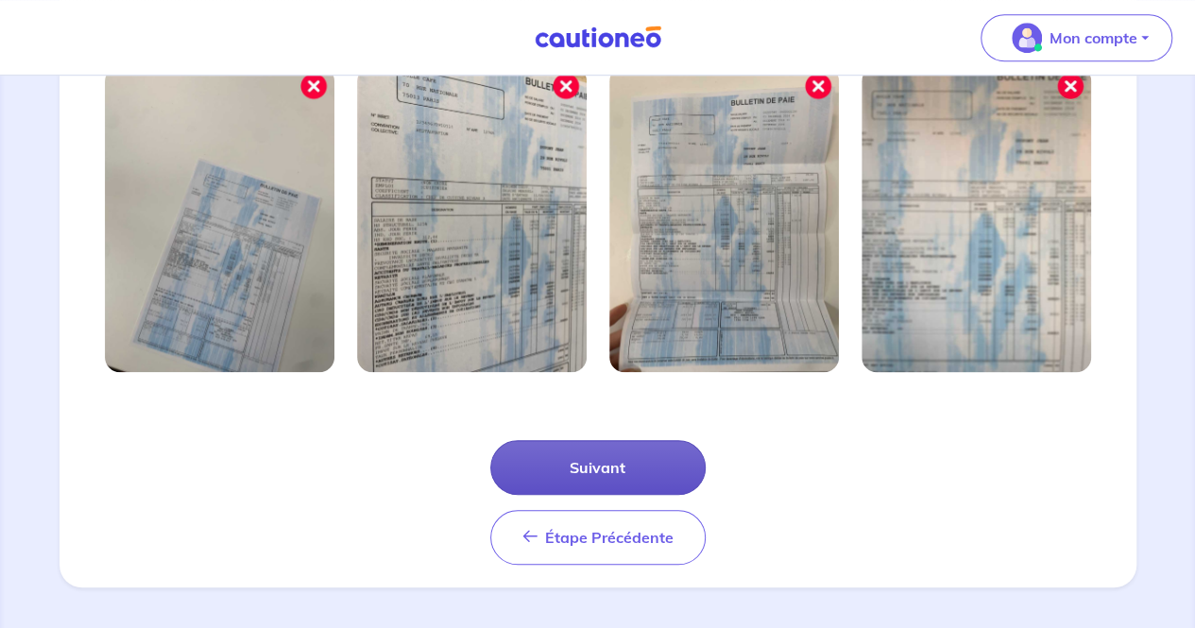
click at [586, 463] on button "Suivant" at bounding box center [597, 467] width 215 height 55
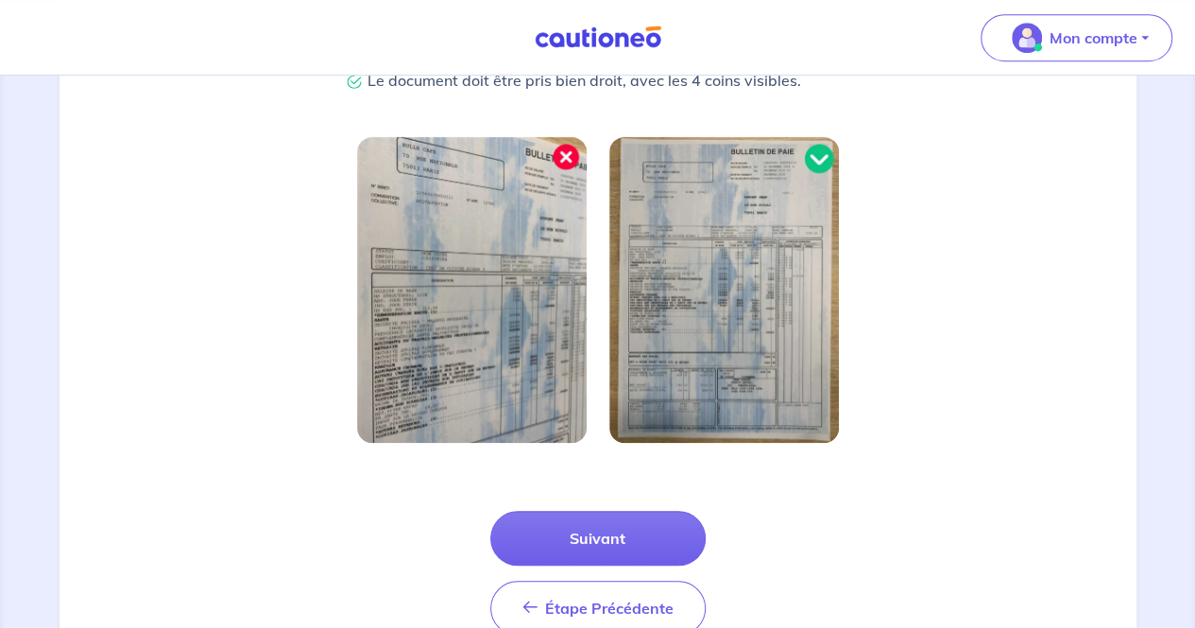
scroll to position [531, 0]
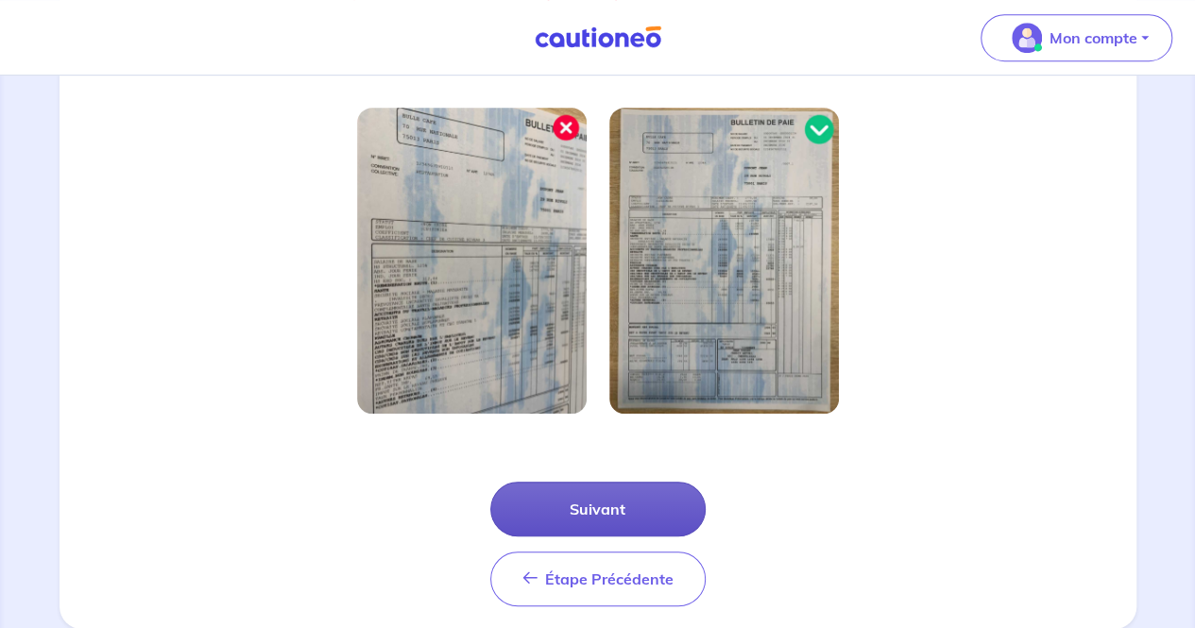
click at [630, 495] on button "Suivant" at bounding box center [597, 509] width 215 height 55
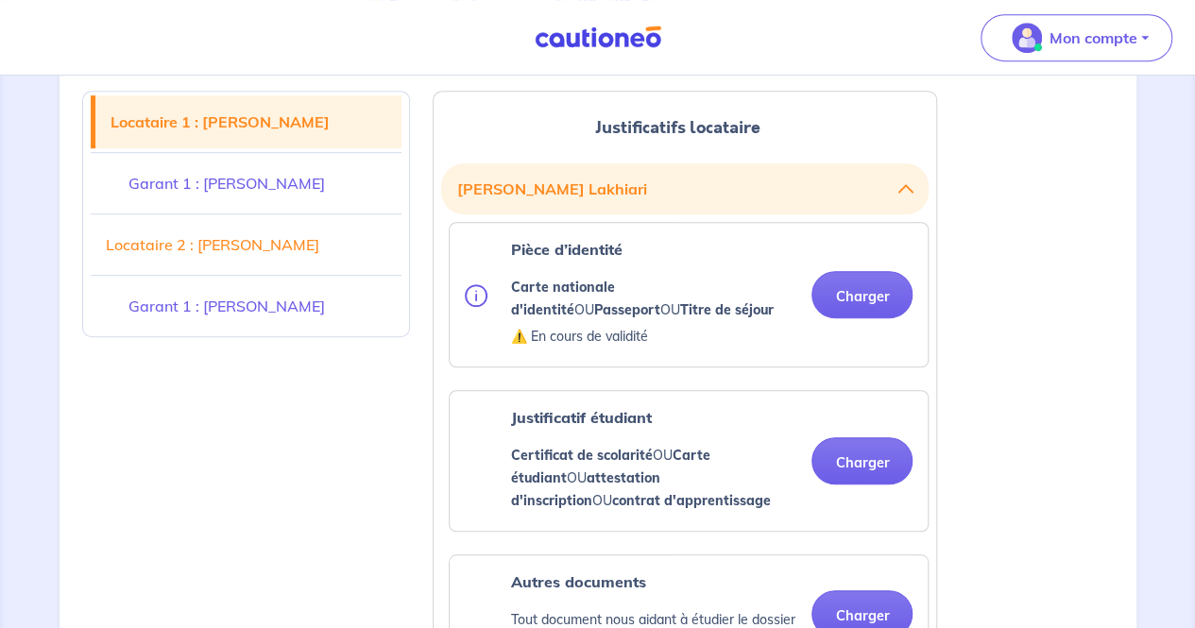
scroll to position [470, 0]
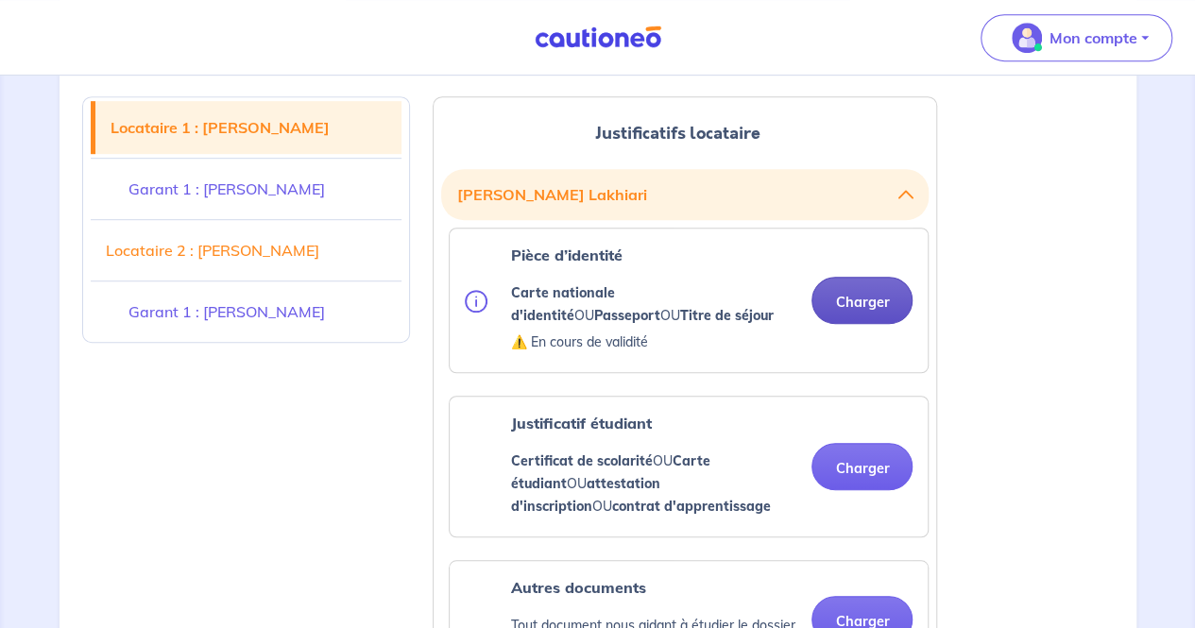
click at [848, 288] on button "Charger" at bounding box center [861, 300] width 101 height 47
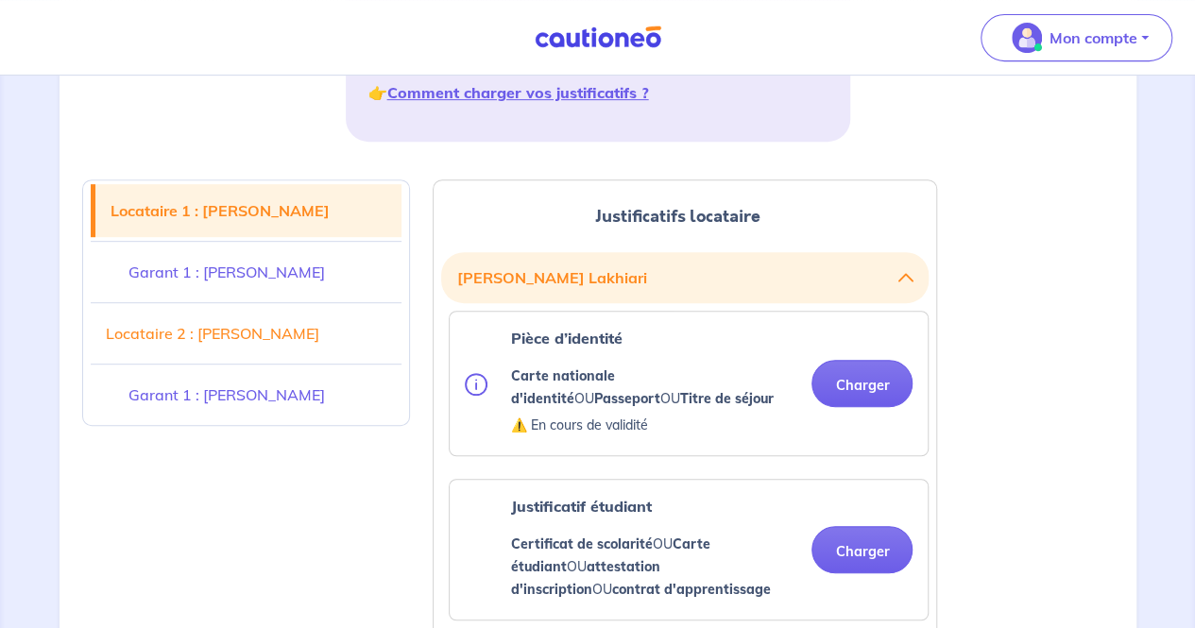
scroll to position [434, 0]
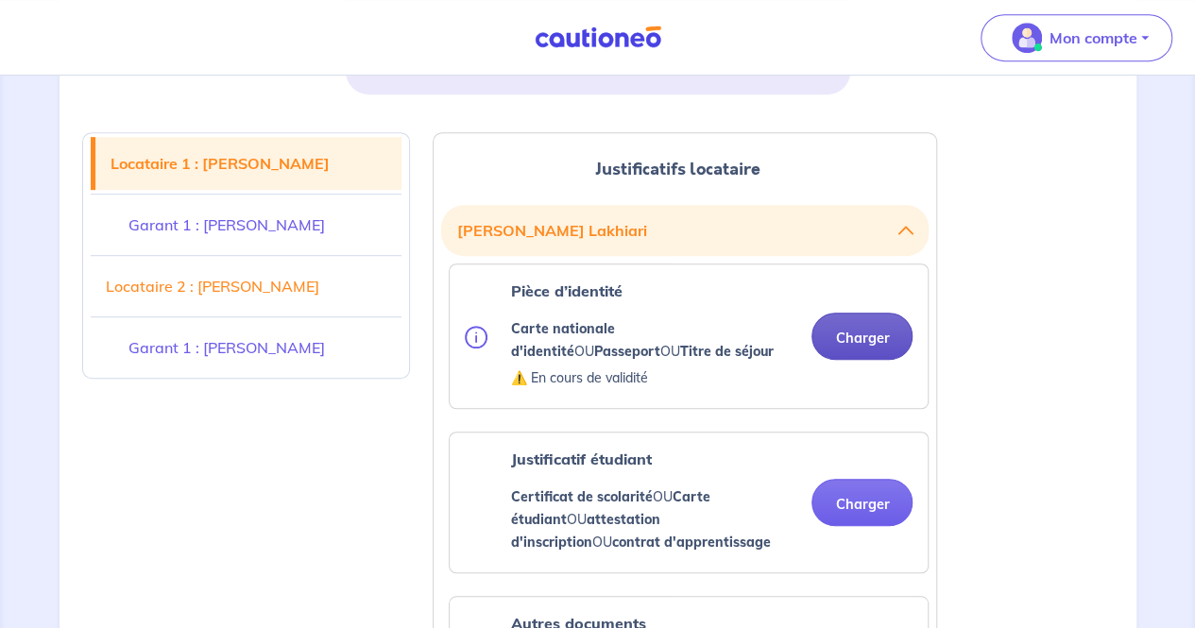
click at [850, 337] on button "Charger" at bounding box center [861, 336] width 101 height 47
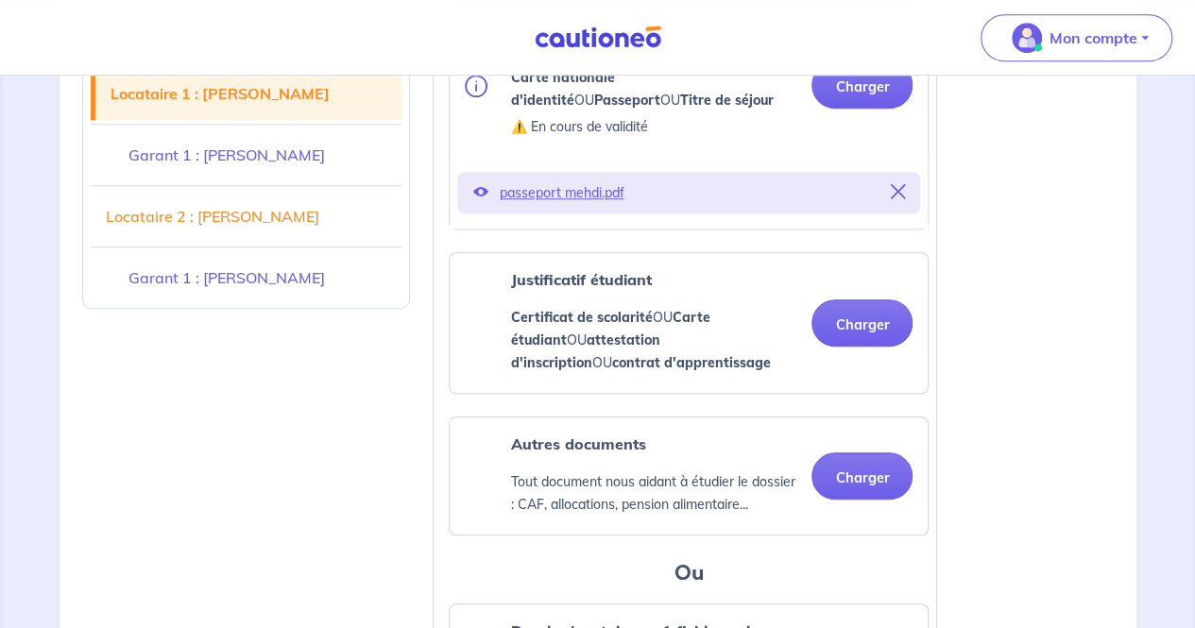
scroll to position [608, 0]
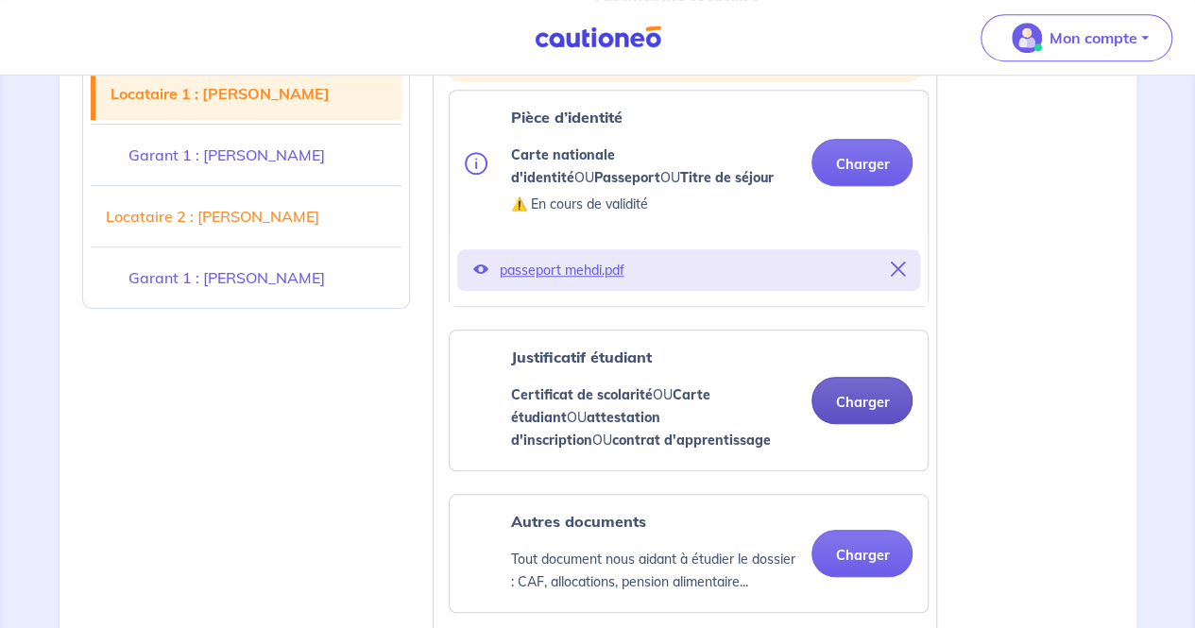
click at [829, 396] on button "Charger" at bounding box center [861, 400] width 101 height 47
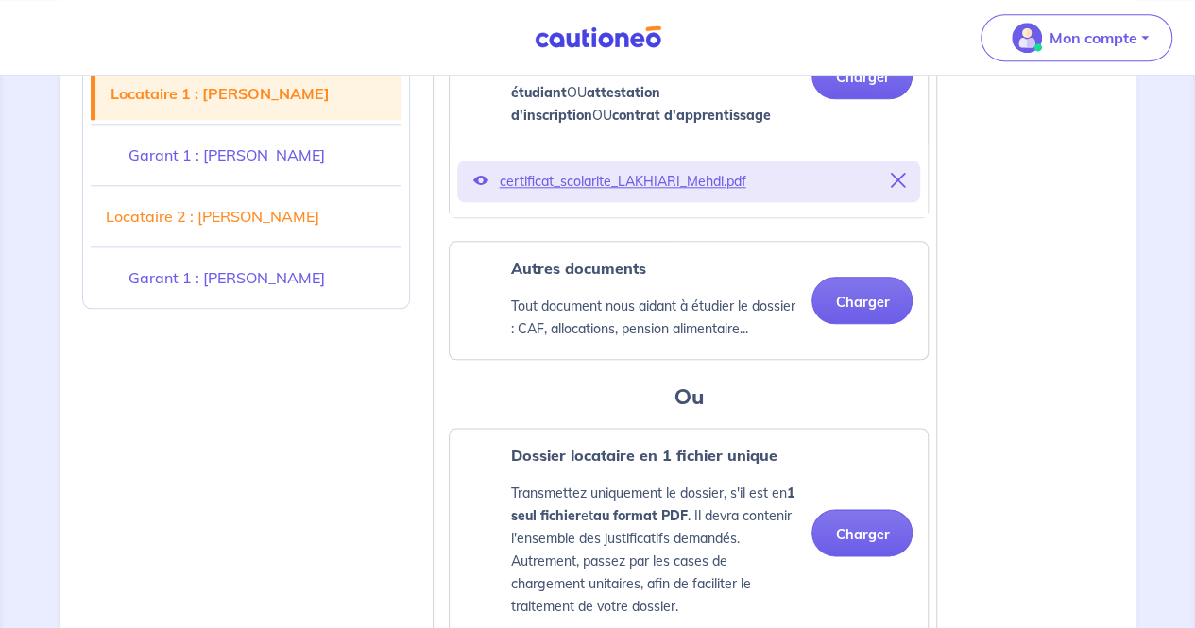
scroll to position [945, 0]
